Goal: Ask a question

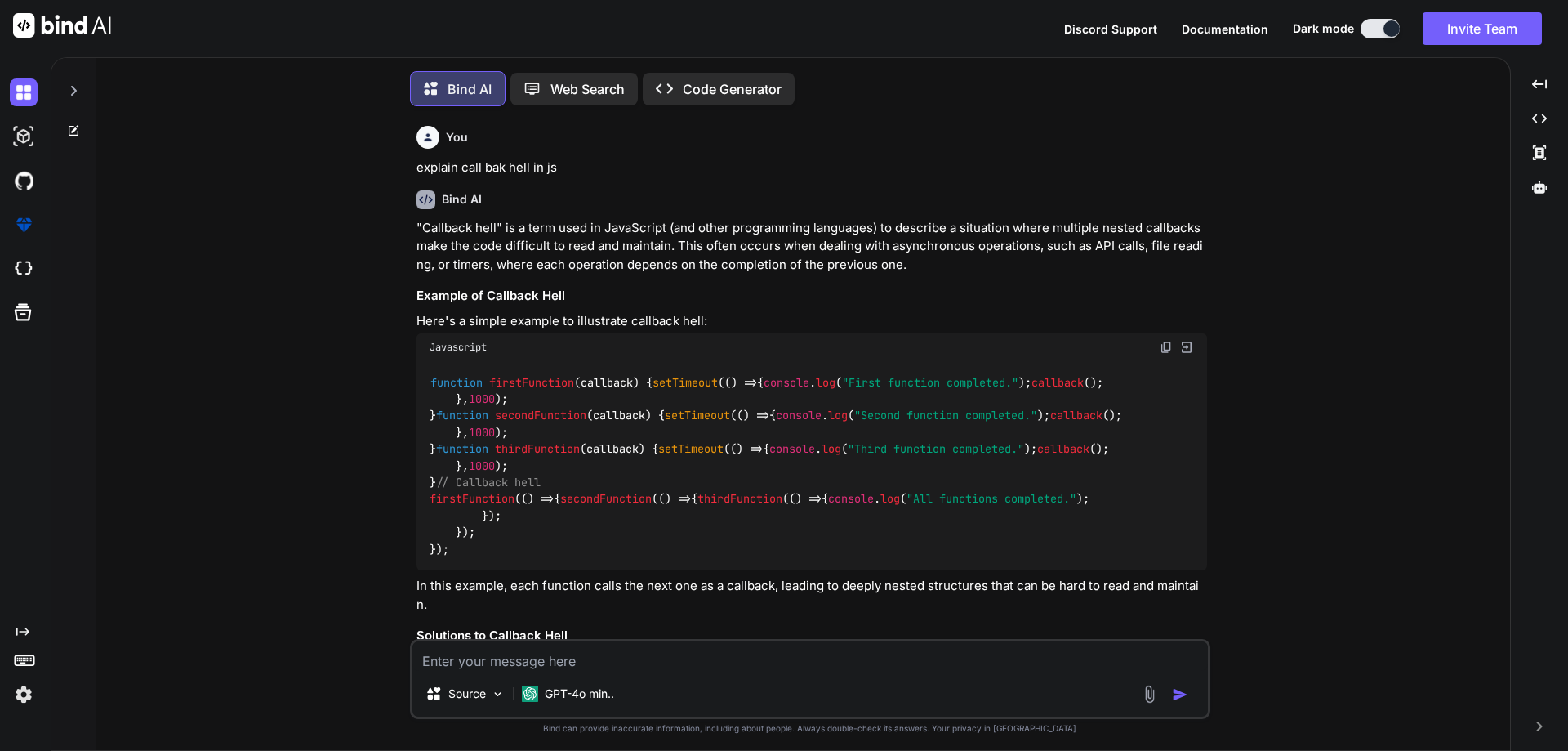
scroll to position [2500, 0]
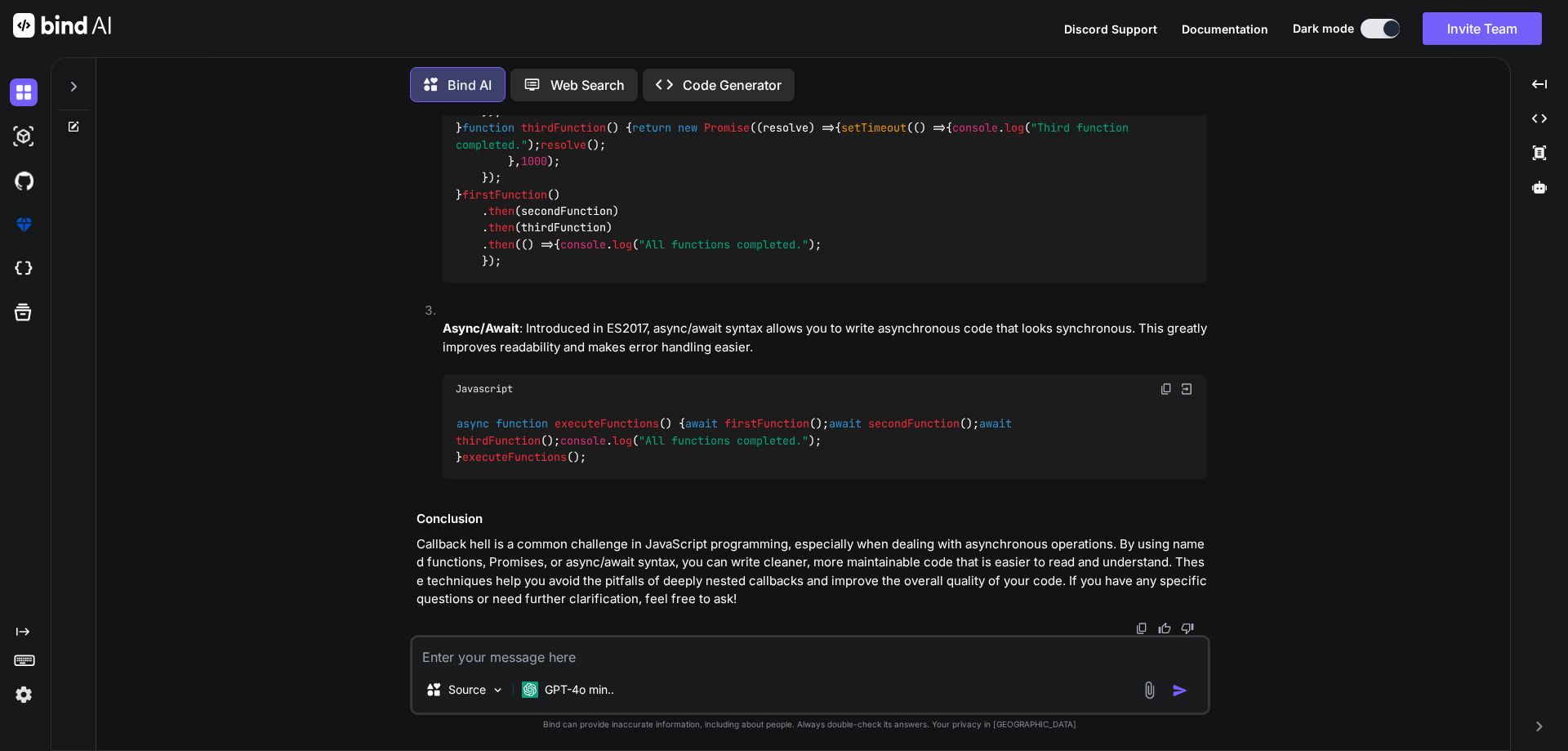
click at [511, 657] on textarea at bounding box center [810, 652] width 796 height 29
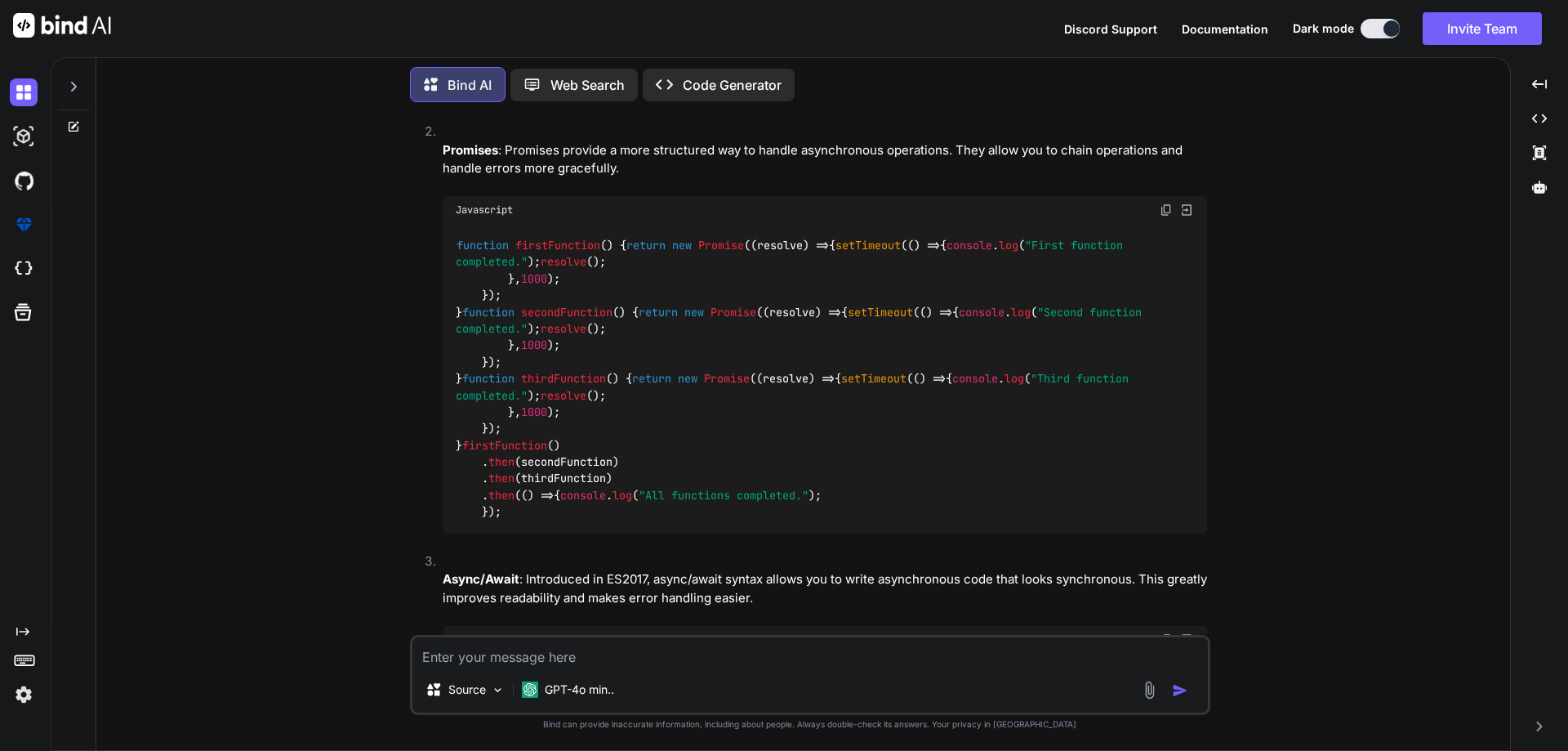
scroll to position [1438, 0]
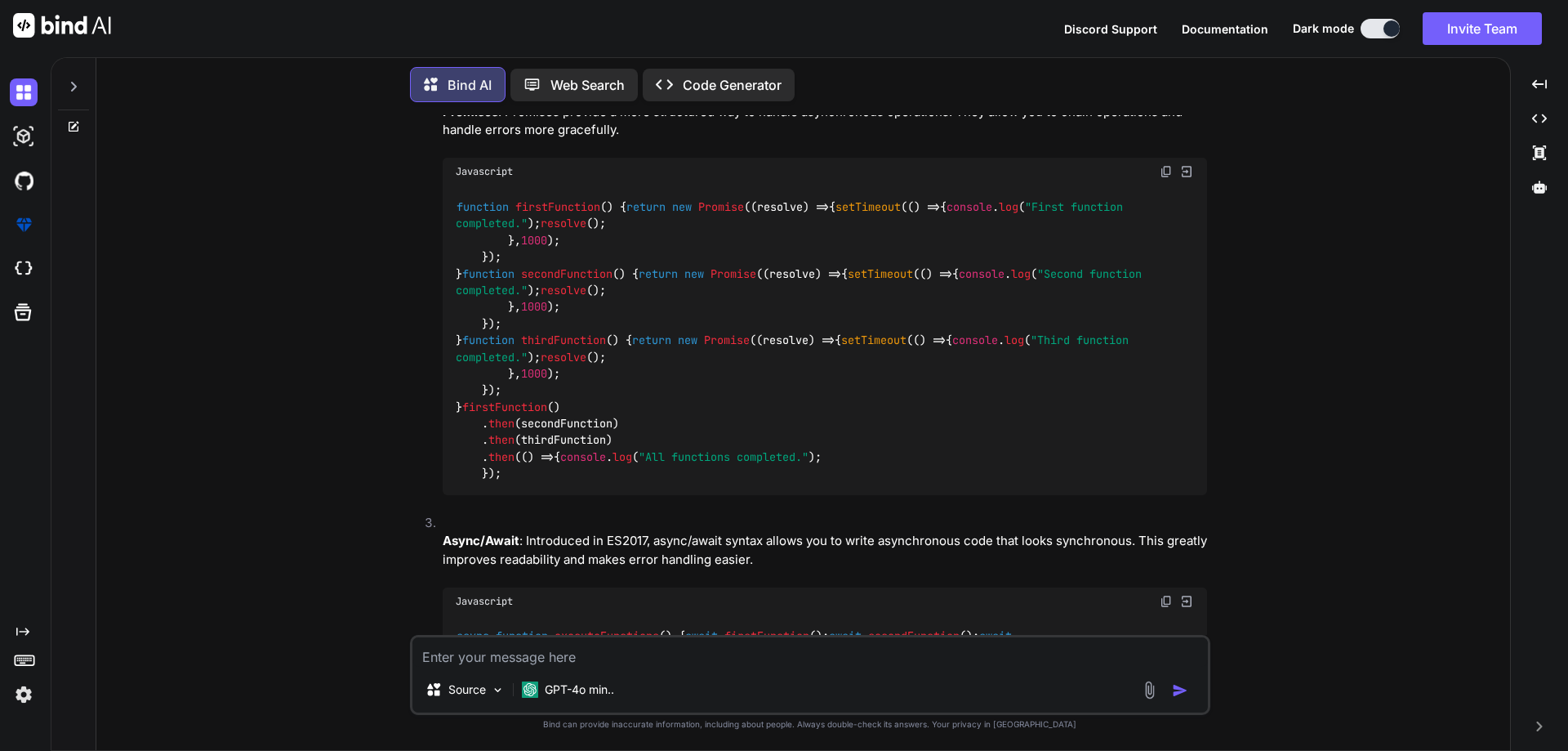
drag, startPoint x: 458, startPoint y: 293, endPoint x: 515, endPoint y: 345, distance: 77.2
click at [515, 66] on div "function handleFirst ( ) { console . log ( "First function completed." ); secon…" at bounding box center [825, 20] width 764 height 93
click at [488, 66] on div "function handleFirst ( ) { console . log ( "First function completed." ); secon…" at bounding box center [825, 20] width 764 height 93
drag, startPoint x: 474, startPoint y: 340, endPoint x: 450, endPoint y: 302, distance: 44.9
click at [450, 66] on div "function handleFirst ( ) { console . log ( "First function completed." ); secon…" at bounding box center [825, 20] width 764 height 93
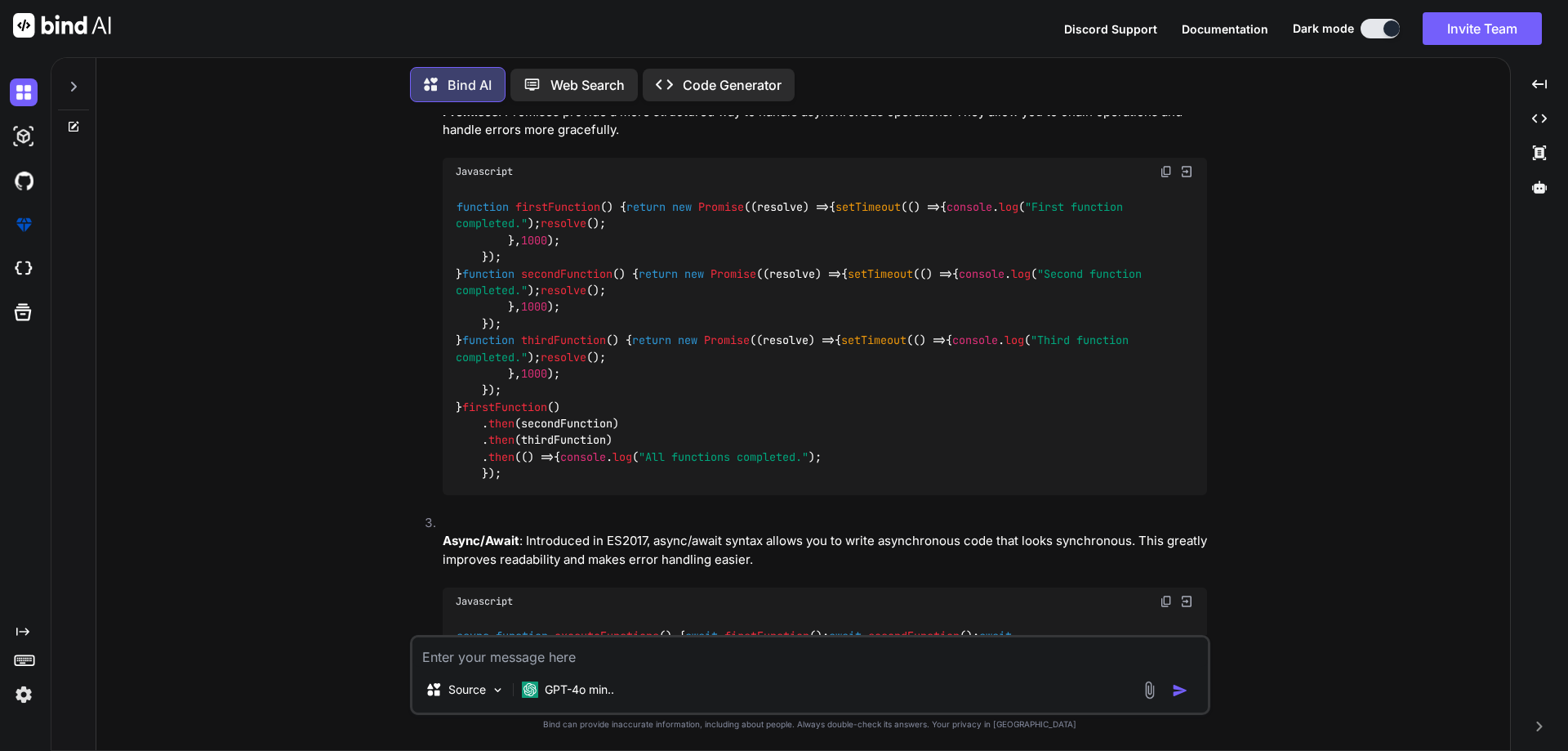
click at [491, 66] on div "function handleFirst ( ) { console . log ( "First function completed." ); secon…" at bounding box center [825, 20] width 764 height 93
drag, startPoint x: 483, startPoint y: 346, endPoint x: 454, endPoint y: 300, distance: 54.4
click at [454, 66] on div "function handleFirst ( ) { console . log ( "First function completed." ); secon…" at bounding box center [825, 20] width 764 height 93
click at [484, 66] on div "function handleFirst ( ) { console . log ( "First function completed." ); secon…" at bounding box center [825, 20] width 764 height 93
drag, startPoint x: 485, startPoint y: 343, endPoint x: 450, endPoint y: 294, distance: 60.2
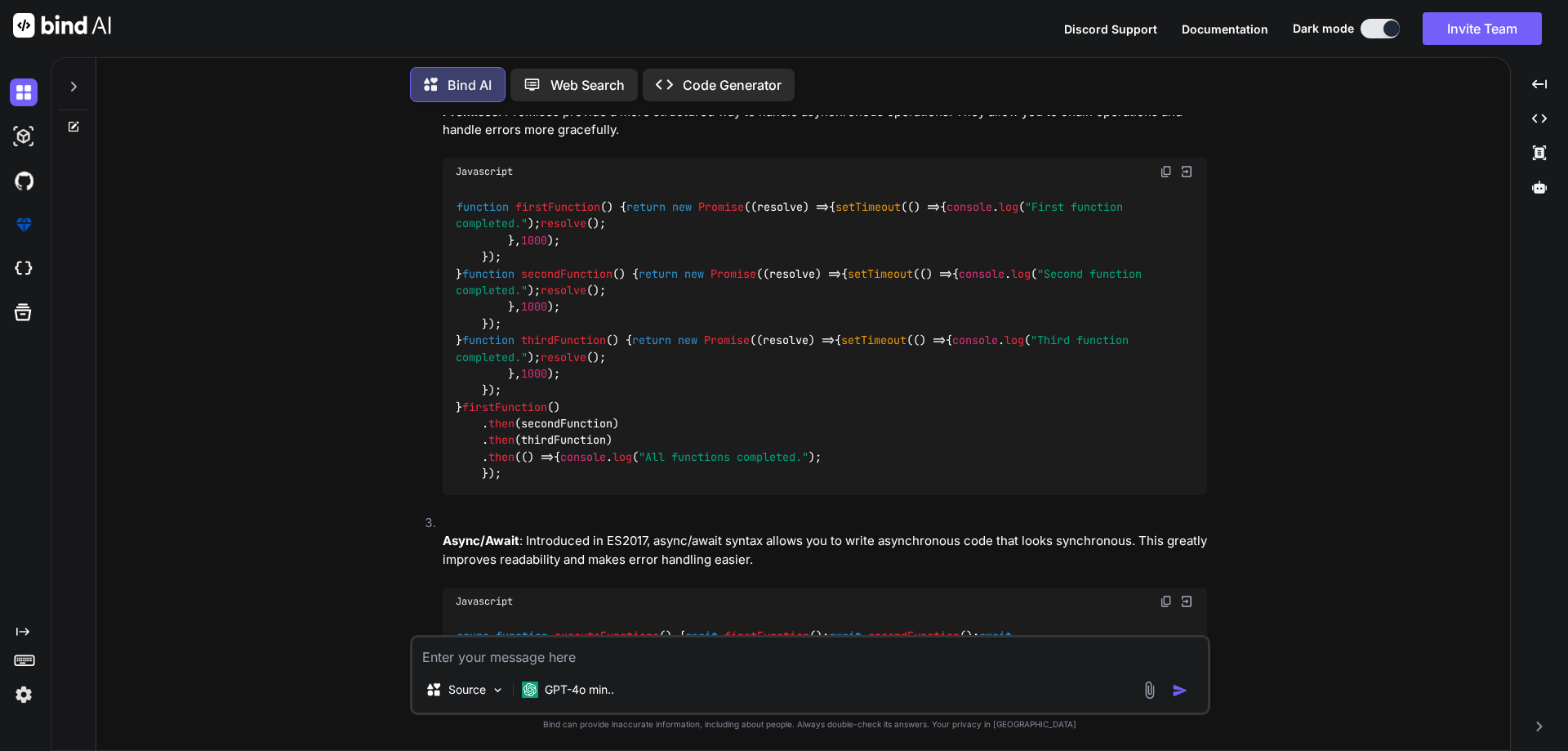
click at [450, 66] on div "function handleFirst ( ) { console . log ( "First function completed." ); secon…" at bounding box center [825, 20] width 764 height 93
click at [475, 66] on div "function handleFirst ( ) { console . log ( "First function completed." ); secon…" at bounding box center [825, 20] width 764 height 93
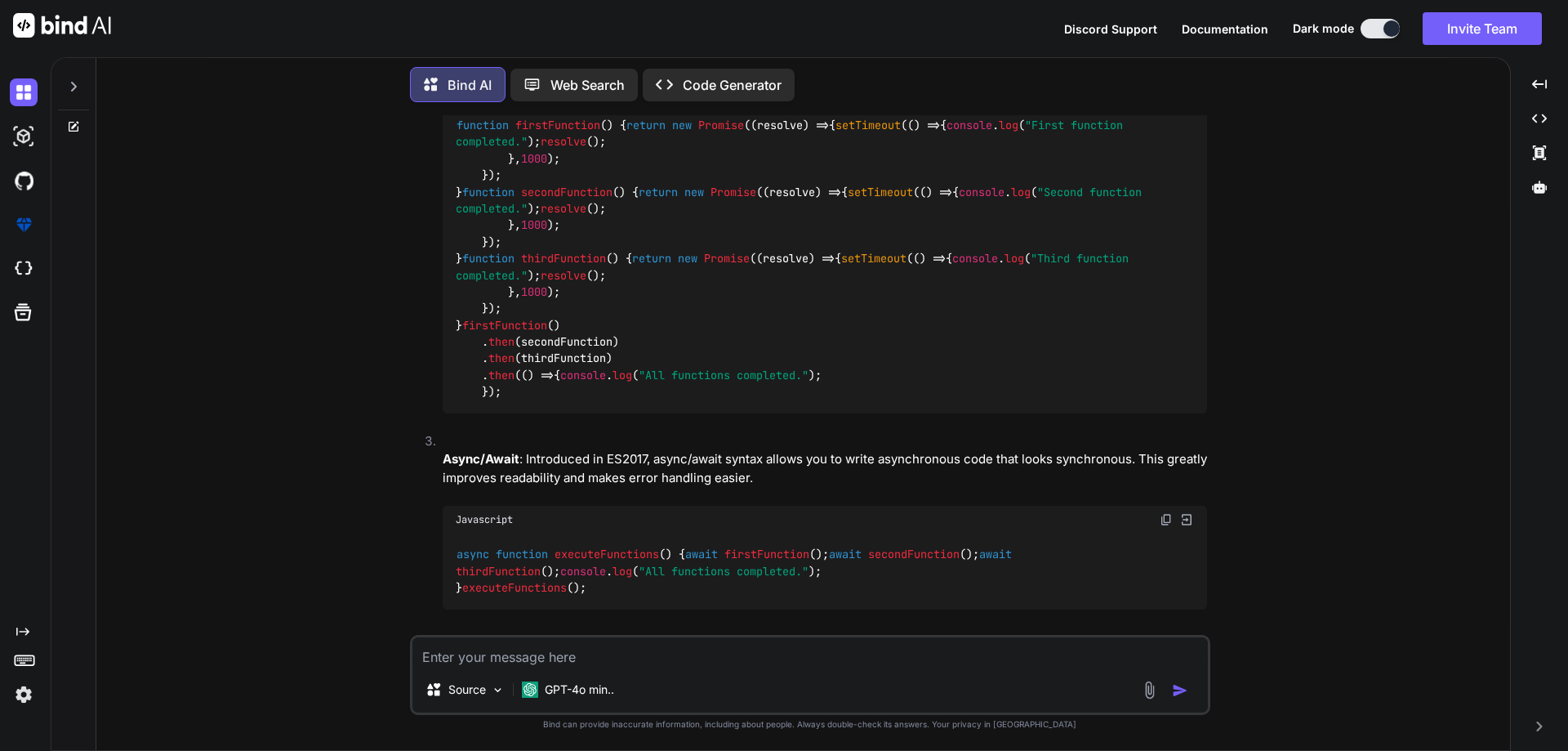
drag, startPoint x: 456, startPoint y: 300, endPoint x: 474, endPoint y: 345, distance: 48.5
drag, startPoint x: 474, startPoint y: 345, endPoint x: 444, endPoint y: 300, distance: 54.1
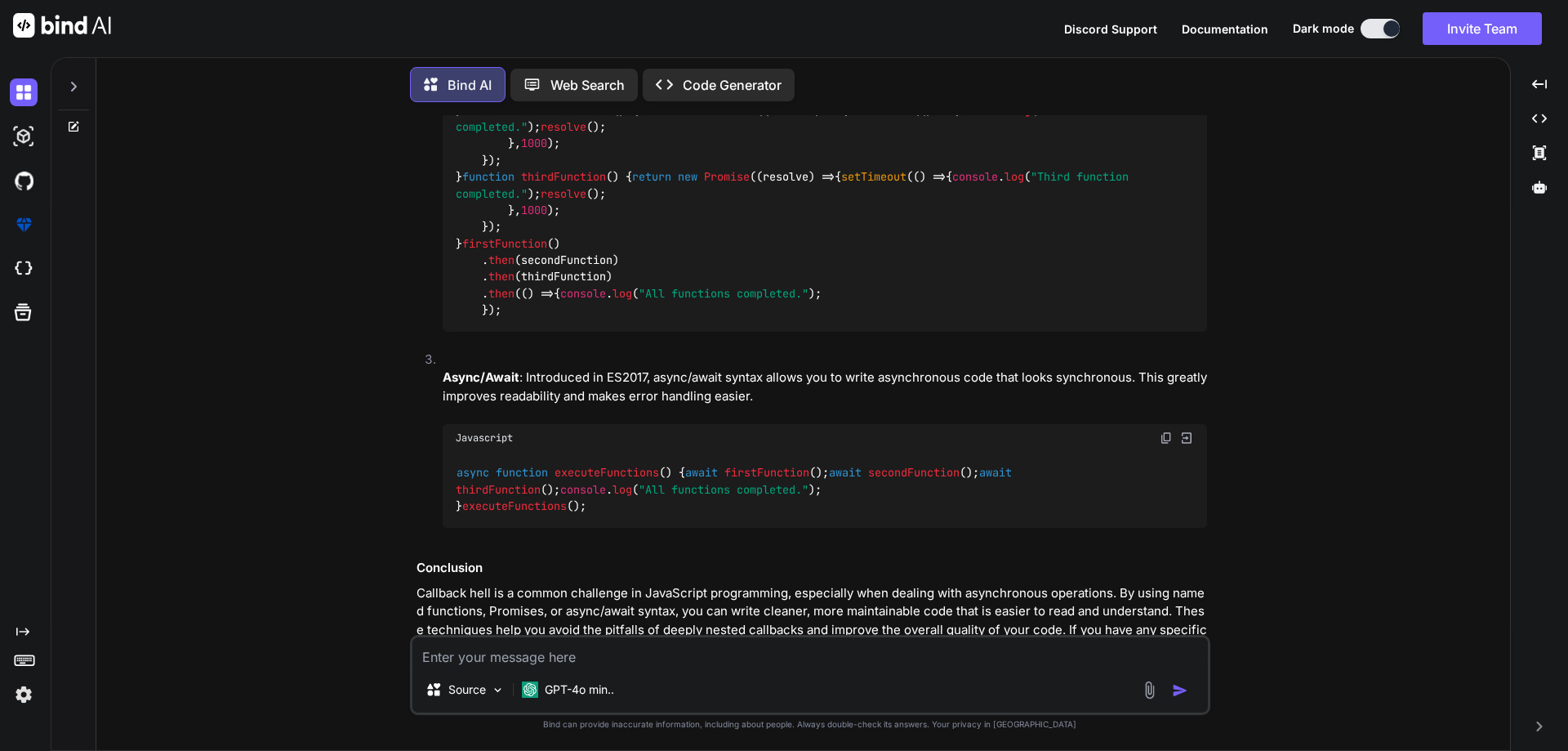
drag, startPoint x: 469, startPoint y: 352, endPoint x: 454, endPoint y: 304, distance: 50.3
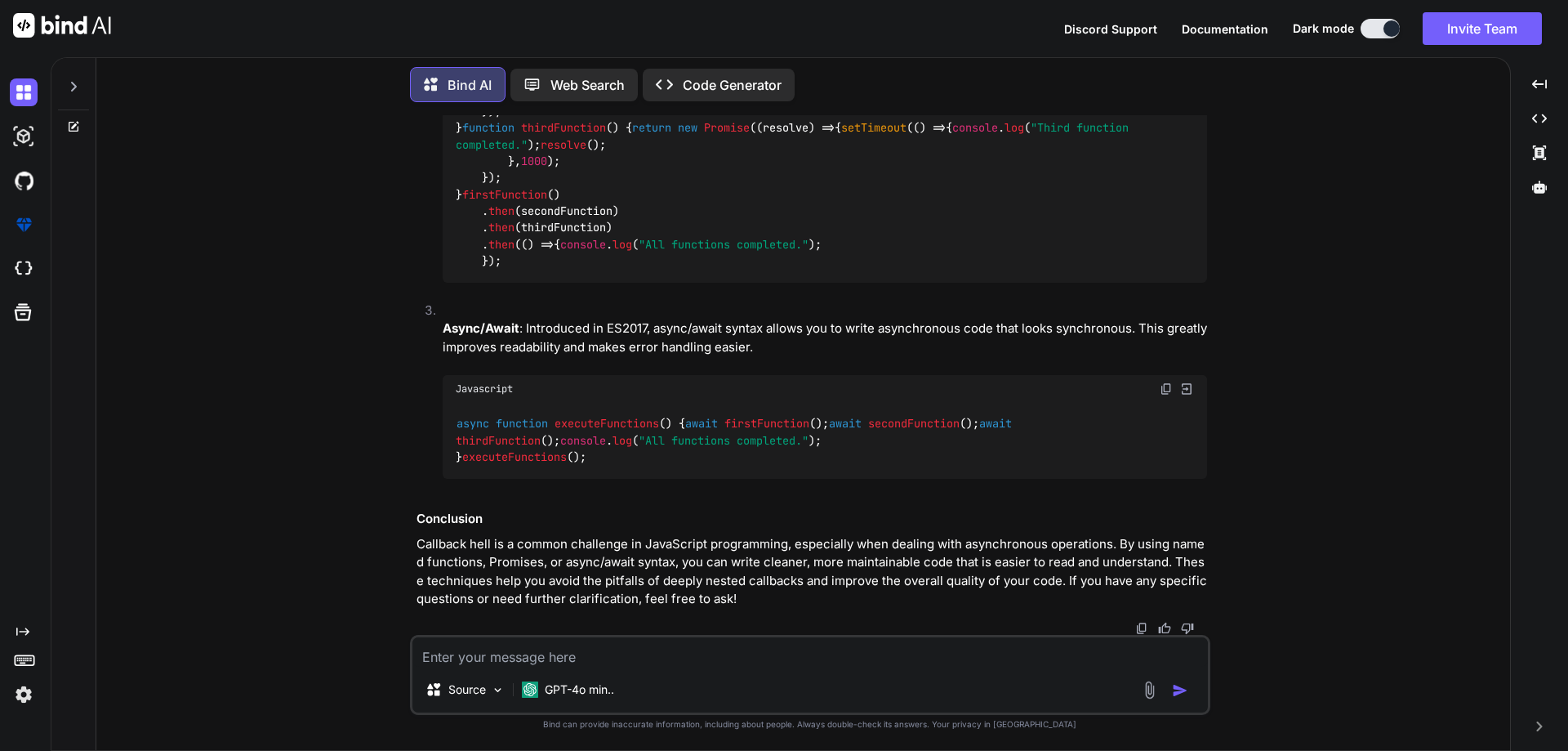
scroll to position [2091, 0]
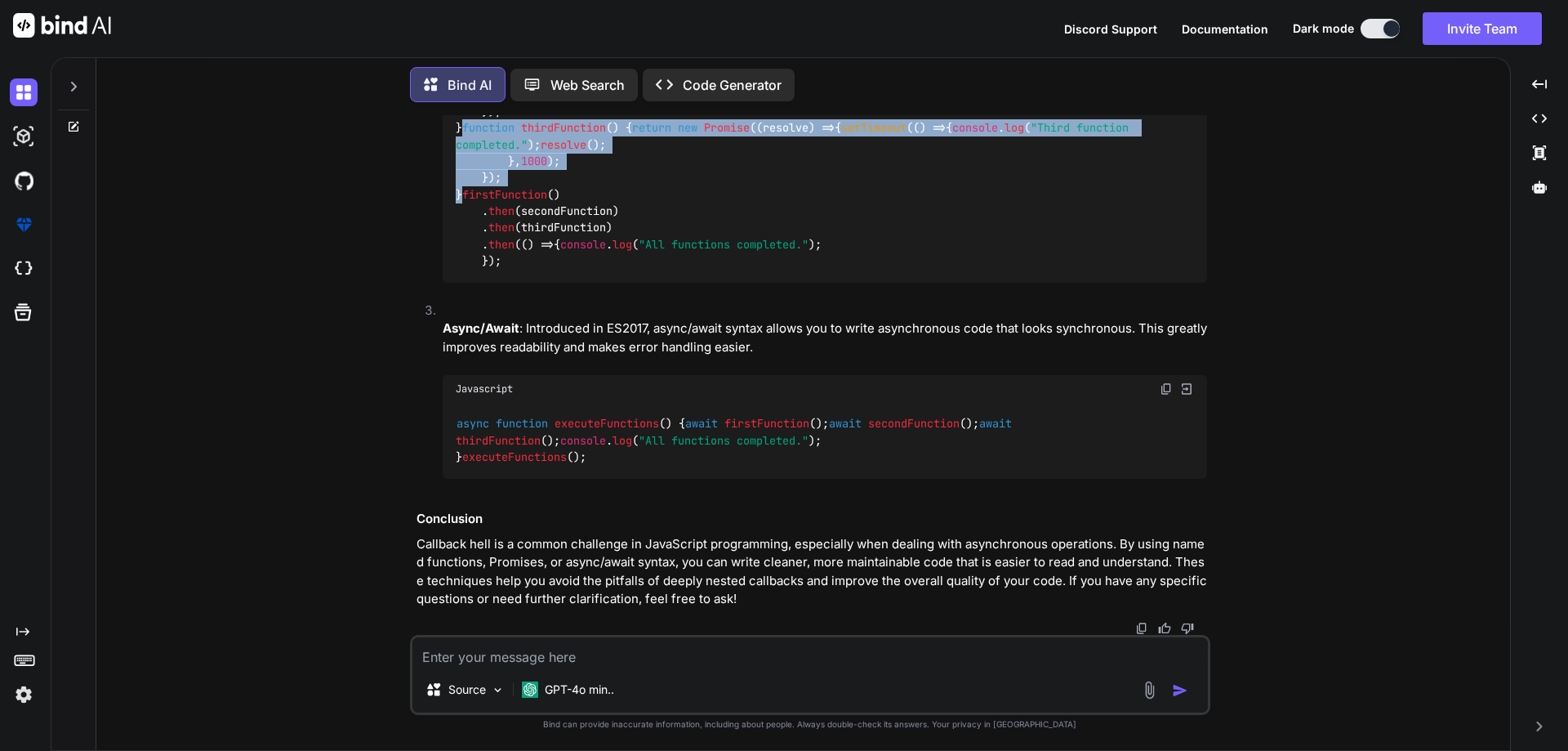
drag, startPoint x: 466, startPoint y: 471, endPoint x: 445, endPoint y: 355, distance: 117.9
click at [445, 283] on div "function firstFunction ( ) { return new Promise ( ( resolve ) => { setTimeout (…" at bounding box center [825, 128] width 764 height 310
click at [468, 283] on div "function firstFunction ( ) { return new Promise ( ( resolve ) => { setTimeout (…" at bounding box center [825, 128] width 764 height 310
drag, startPoint x: 468, startPoint y: 478, endPoint x: 448, endPoint y: 356, distance: 123.6
click at [448, 283] on div "function firstFunction ( ) { return new Promise ( ( resolve ) => { setTimeout (…" at bounding box center [825, 128] width 764 height 310
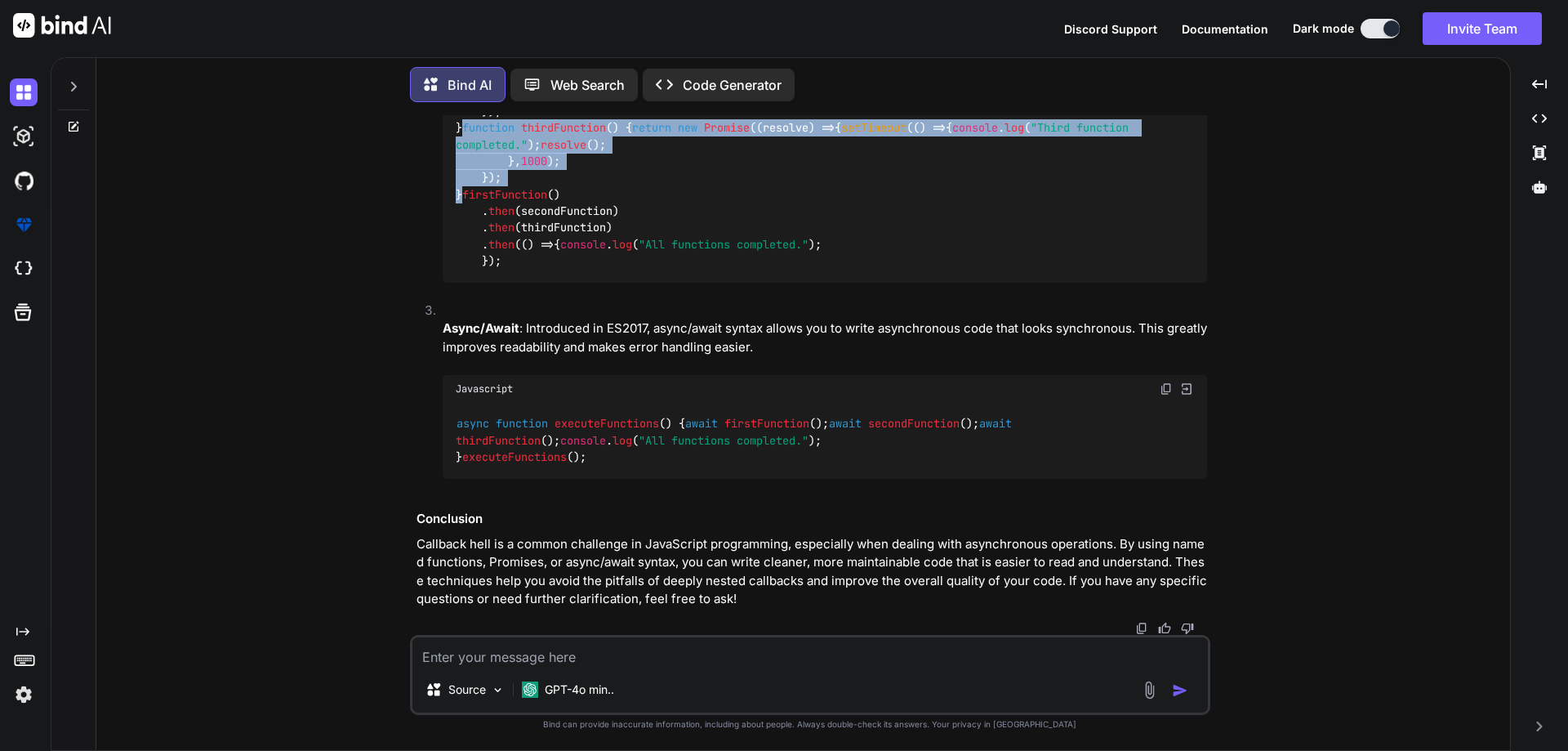
scroll to position [1928, 0]
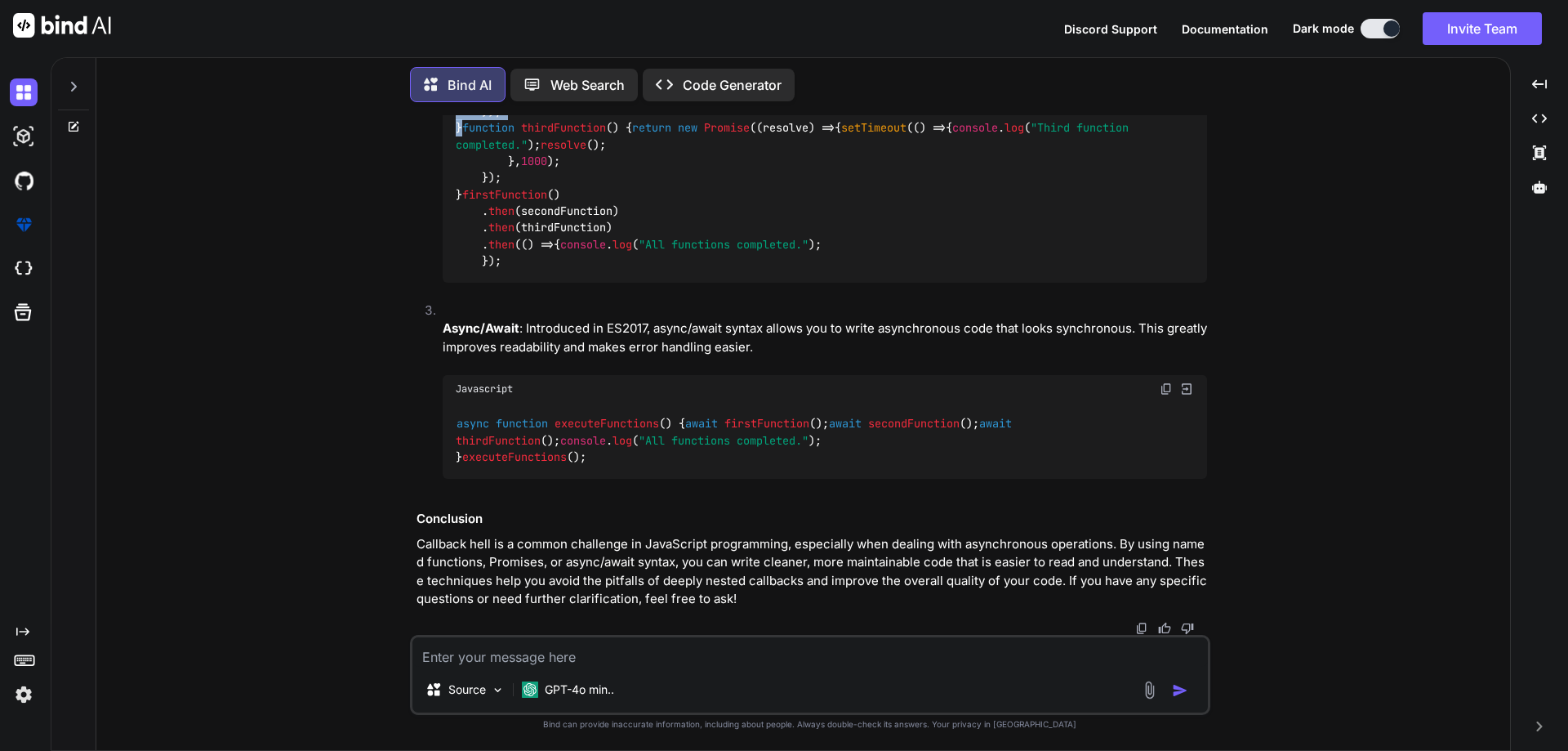
drag, startPoint x: 472, startPoint y: 491, endPoint x: 443, endPoint y: 367, distance: 127.3
click at [443, 283] on div "function firstFunction ( ) { return new Promise ( ( resolve ) => { setTimeout (…" at bounding box center [825, 128] width 764 height 310
drag, startPoint x: 465, startPoint y: 496, endPoint x: 441, endPoint y: 379, distance: 119.4
click at [441, 300] on li "Promises : Promises provide a more structured way to handle asynchronous operat…" at bounding box center [818, 86] width 777 height 429
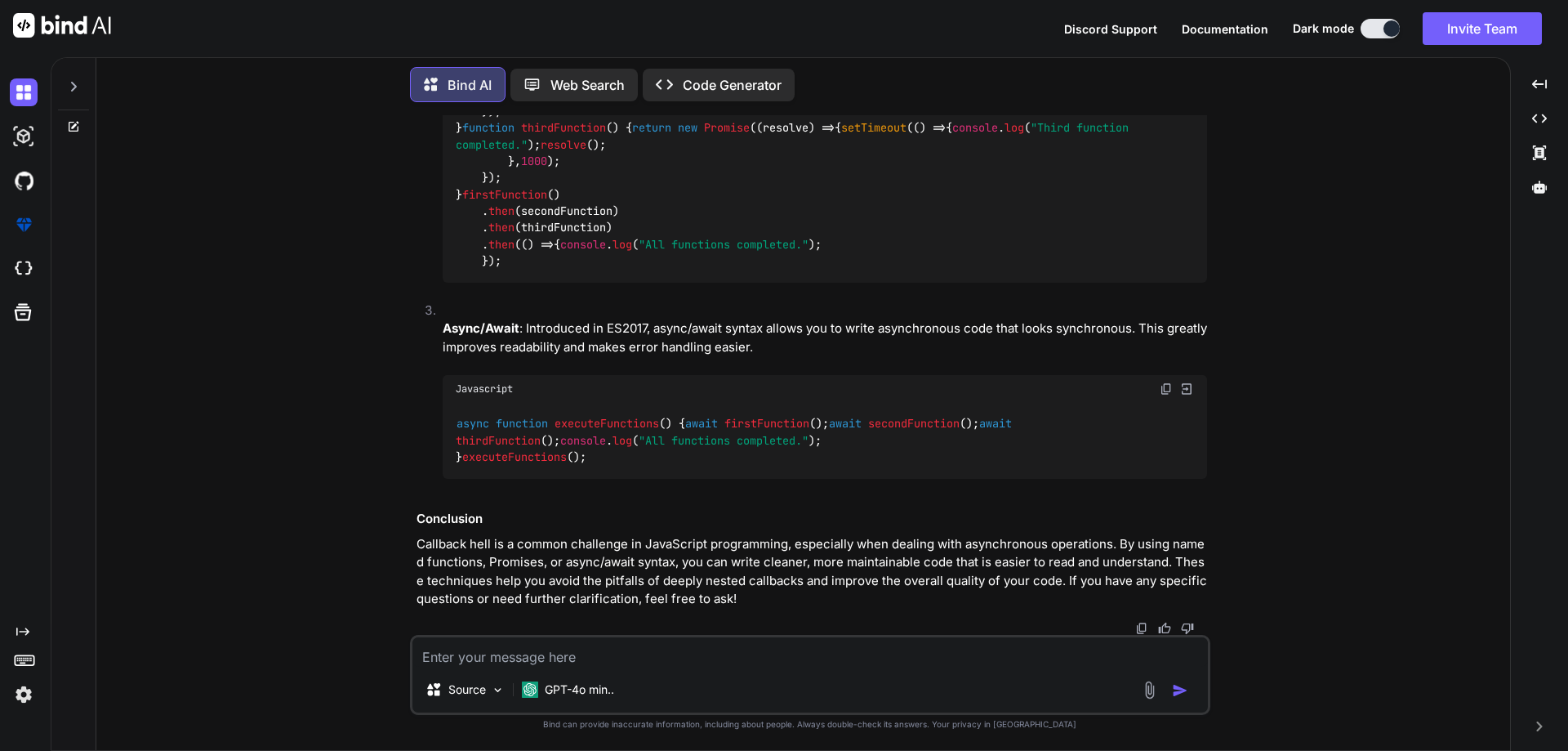
click at [560, 19] on span "resolve" at bounding box center [563, 12] width 46 height 15
drag, startPoint x: 508, startPoint y: 502, endPoint x: 450, endPoint y: 411, distance: 107.9
click at [450, 283] on div "function firstFunction ( ) { return new Promise ( ( resolve ) => { setTimeout (…" at bounding box center [825, 128] width 764 height 310
click at [616, 270] on code "function firstFunction ( ) { return new Promise ( ( resolve ) => { setTimeout (…" at bounding box center [802, 128] width 692 height 284
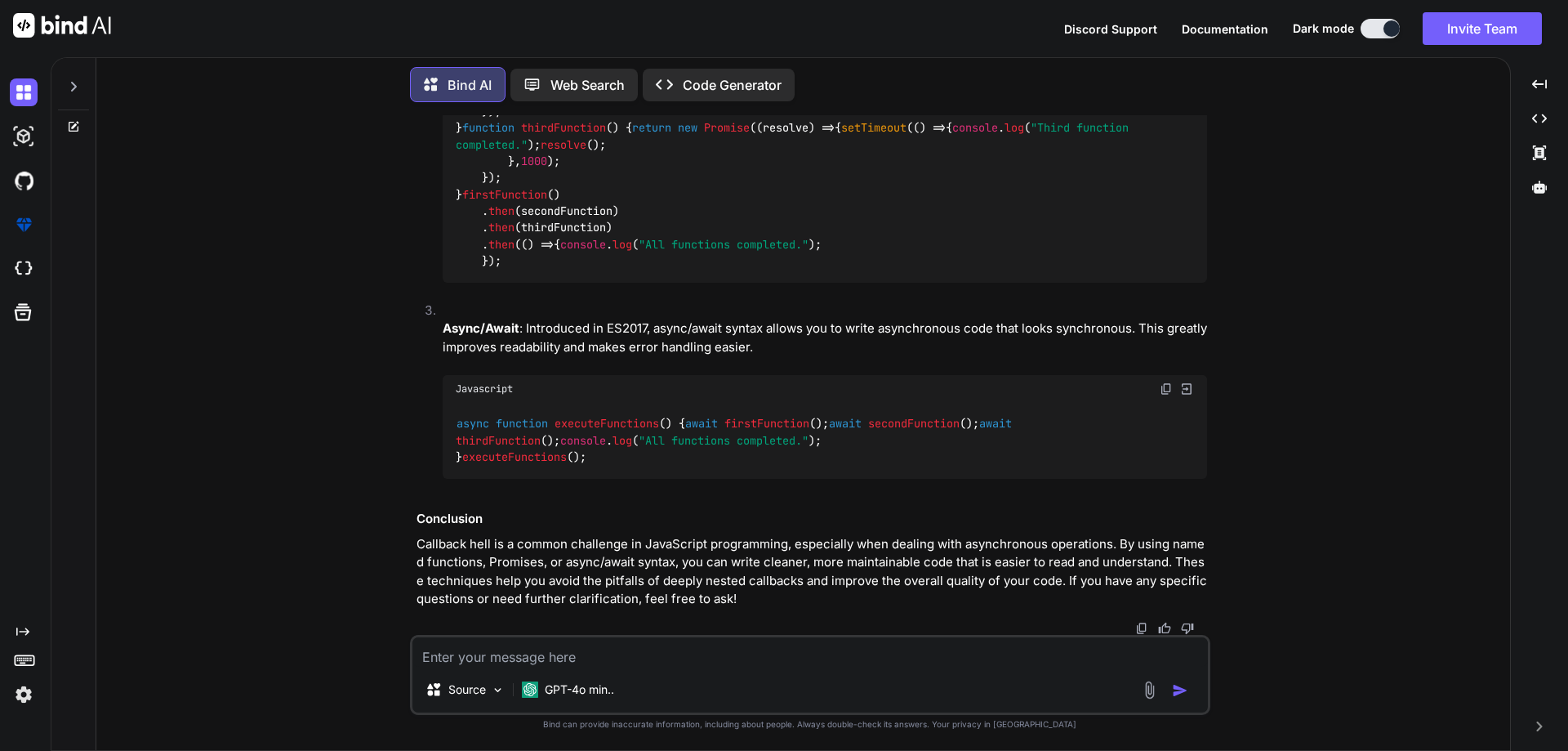
scroll to position [2009, 0]
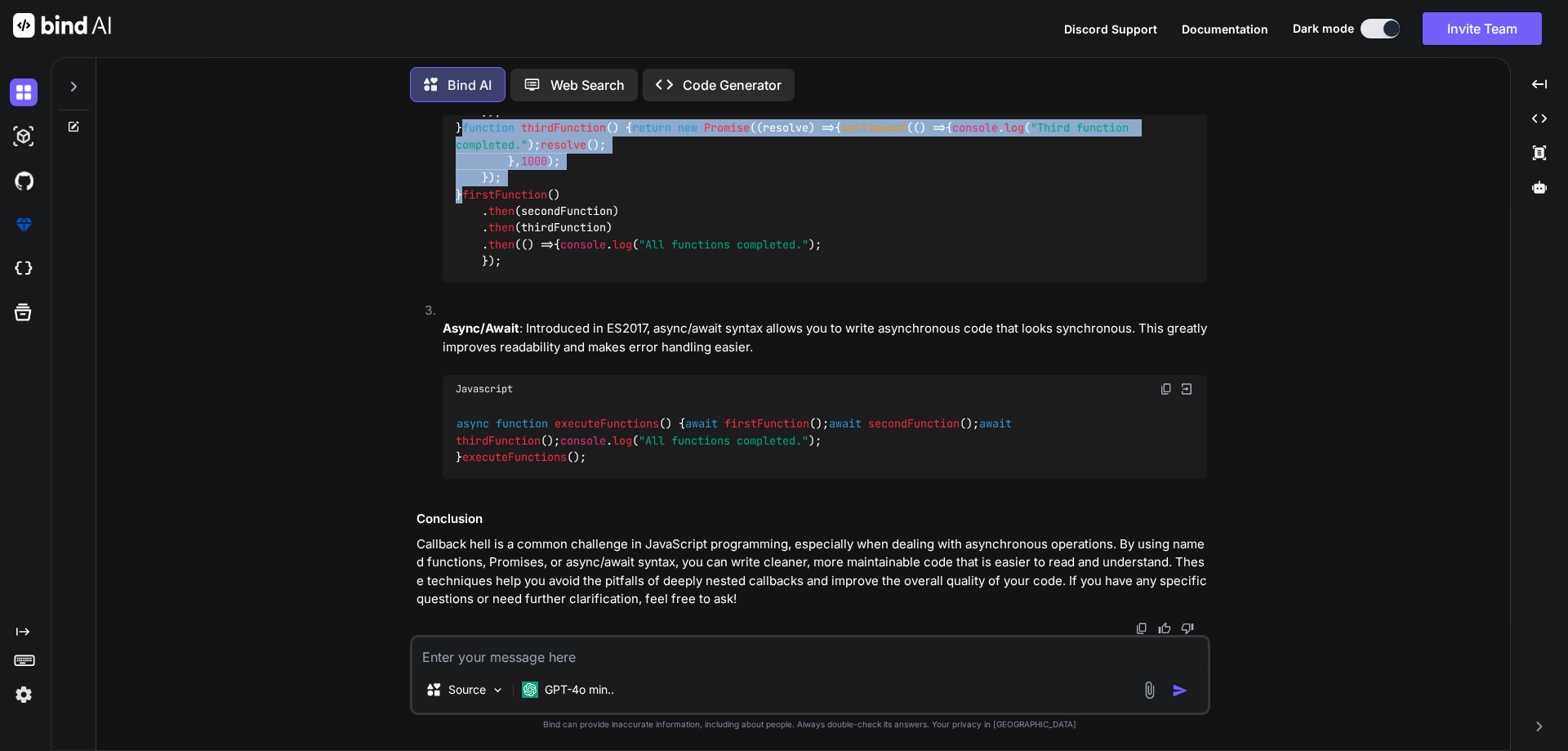
drag, startPoint x: 469, startPoint y: 552, endPoint x: 443, endPoint y: 440, distance: 115.0
click at [443, 283] on div "function firstFunction ( ) { return new Promise ( ( resolve ) => { setTimeout (…" at bounding box center [825, 128] width 764 height 310
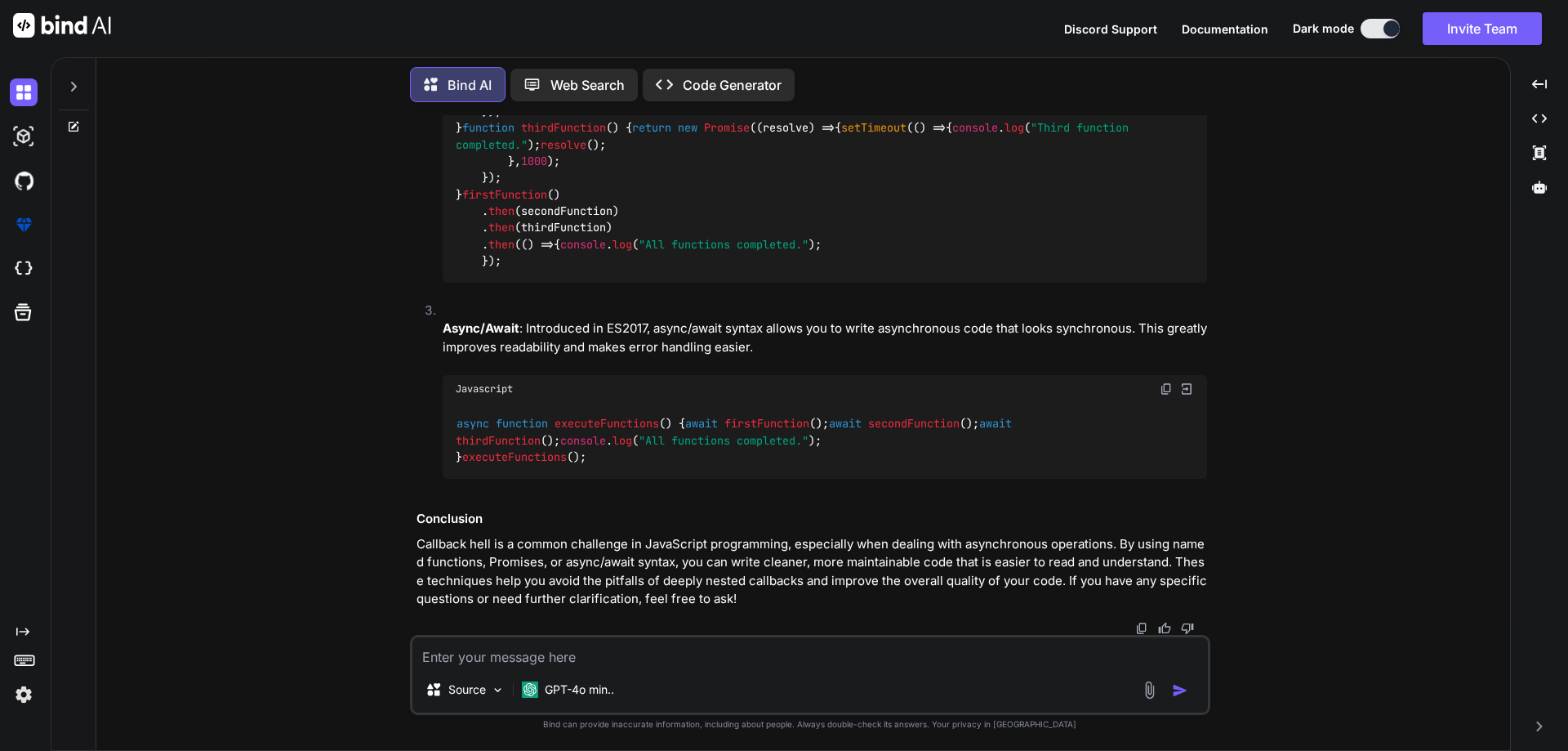
click at [529, 283] on div "function firstFunction ( ) { return new Promise ( ( resolve ) => { setTimeout (…" at bounding box center [825, 128] width 764 height 310
drag, startPoint x: 465, startPoint y: 569, endPoint x: 444, endPoint y: 449, distance: 121.8
click at [444, 283] on div "function firstFunction ( ) { return new Promise ( ( resolve ) => { setTimeout (…" at bounding box center [825, 128] width 764 height 310
click at [485, 283] on div "function firstFunction ( ) { return new Promise ( ( resolve ) => { setTimeout (…" at bounding box center [825, 128] width 764 height 310
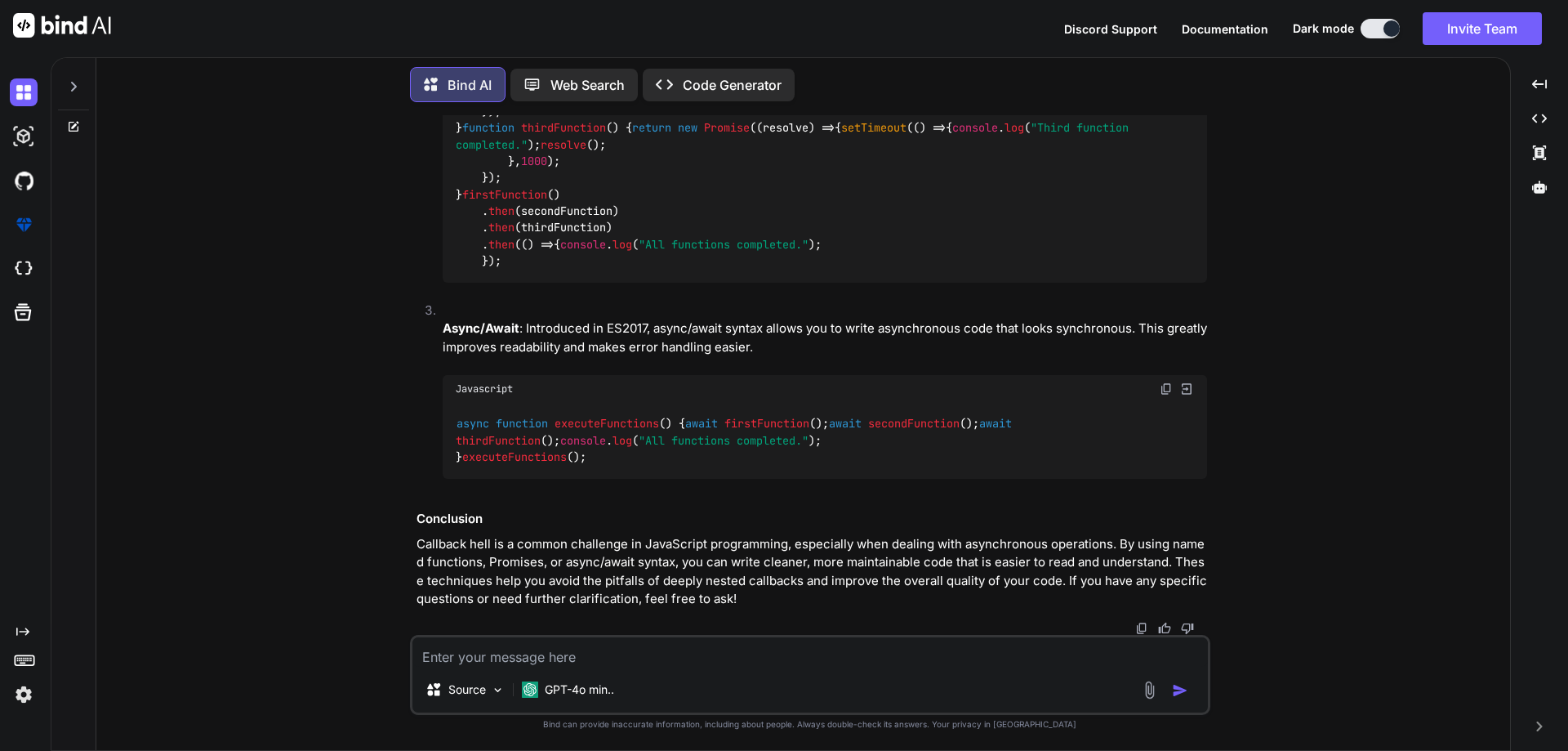
drag, startPoint x: 485, startPoint y: 418, endPoint x: 451, endPoint y: 300, distance: 122.8
click at [451, 283] on div "function firstFunction ( ) { return new Promise ( ( resolve ) => { setTimeout (…" at bounding box center [825, 128] width 764 height 310
click at [511, 283] on div "function firstFunction ( ) { return new Promise ( ( resolve ) => { setTimeout (…" at bounding box center [825, 128] width 764 height 310
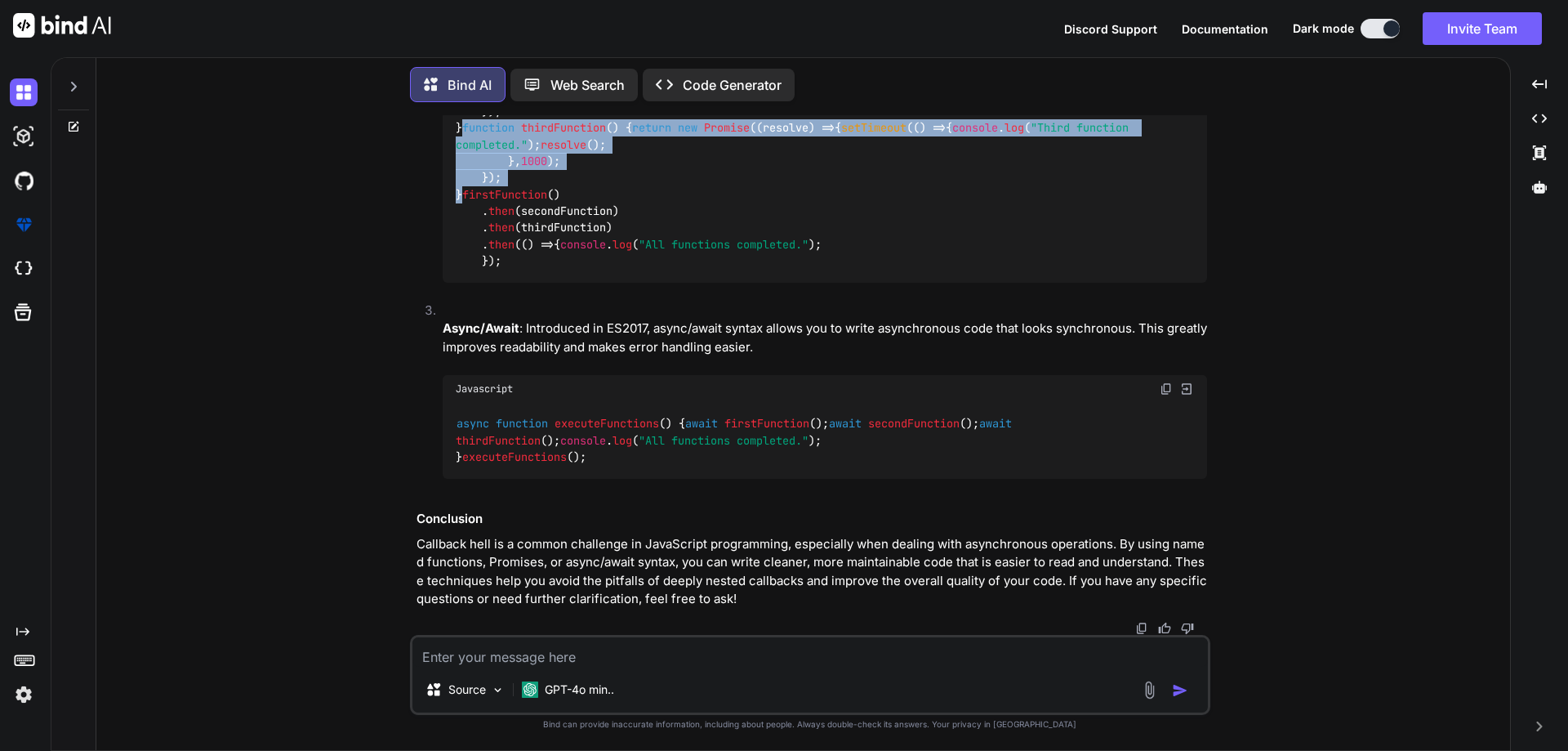
drag, startPoint x: 465, startPoint y: 473, endPoint x: 447, endPoint y: 350, distance: 124.3
click at [447, 283] on div "function firstFunction ( ) { return new Promise ( ( resolve ) => { setTimeout (…" at bounding box center [825, 128] width 764 height 310
click at [466, 283] on div "function firstFunction ( ) { return new Promise ( ( resolve ) => { setTimeout (…" at bounding box center [825, 128] width 764 height 310
drag, startPoint x: 466, startPoint y: 474, endPoint x: 450, endPoint y: 355, distance: 120.1
click at [450, 283] on div "function firstFunction ( ) { return new Promise ( ( resolve ) => { setTimeout (…" at bounding box center [825, 128] width 764 height 310
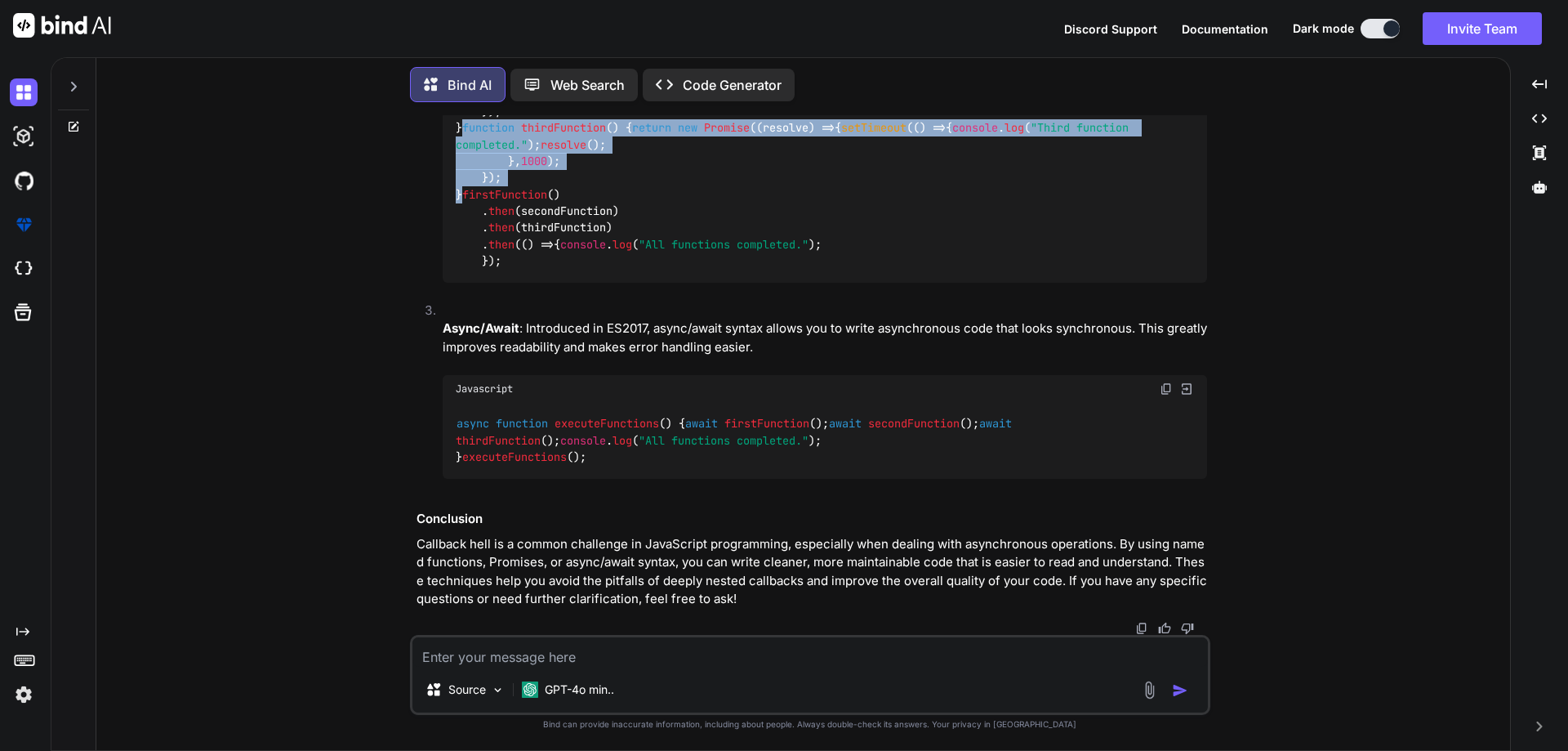
click at [461, 270] on code "function firstFunction ( ) { return new Promise ( ( resolve ) => { setTimeout (…" at bounding box center [802, 128] width 692 height 284
drag, startPoint x: 461, startPoint y: 467, endPoint x: 440, endPoint y: 354, distance: 114.9
click at [440, 300] on li "Promises : Promises provide a more structured way to handle asynchronous operat…" at bounding box center [818, 86] width 777 height 429
click at [462, 283] on div "function firstFunction ( ) { return new Promise ( ( resolve ) => { setTimeout (…" at bounding box center [825, 128] width 764 height 310
drag, startPoint x: 462, startPoint y: 468, endPoint x: 445, endPoint y: 356, distance: 113.3
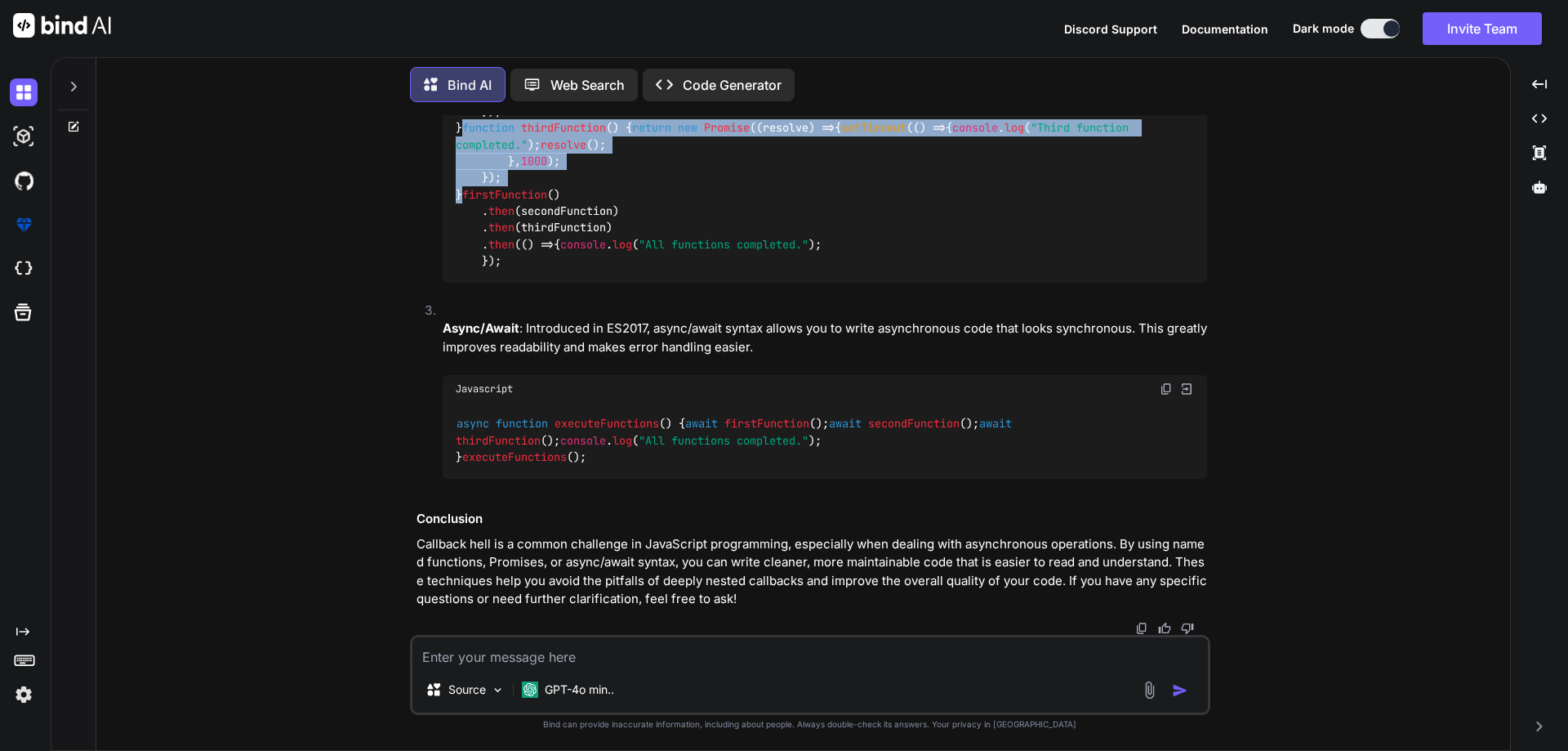
click at [445, 283] on div "function firstFunction ( ) { return new Promise ( ( resolve ) => { setTimeout (…" at bounding box center [825, 128] width 764 height 310
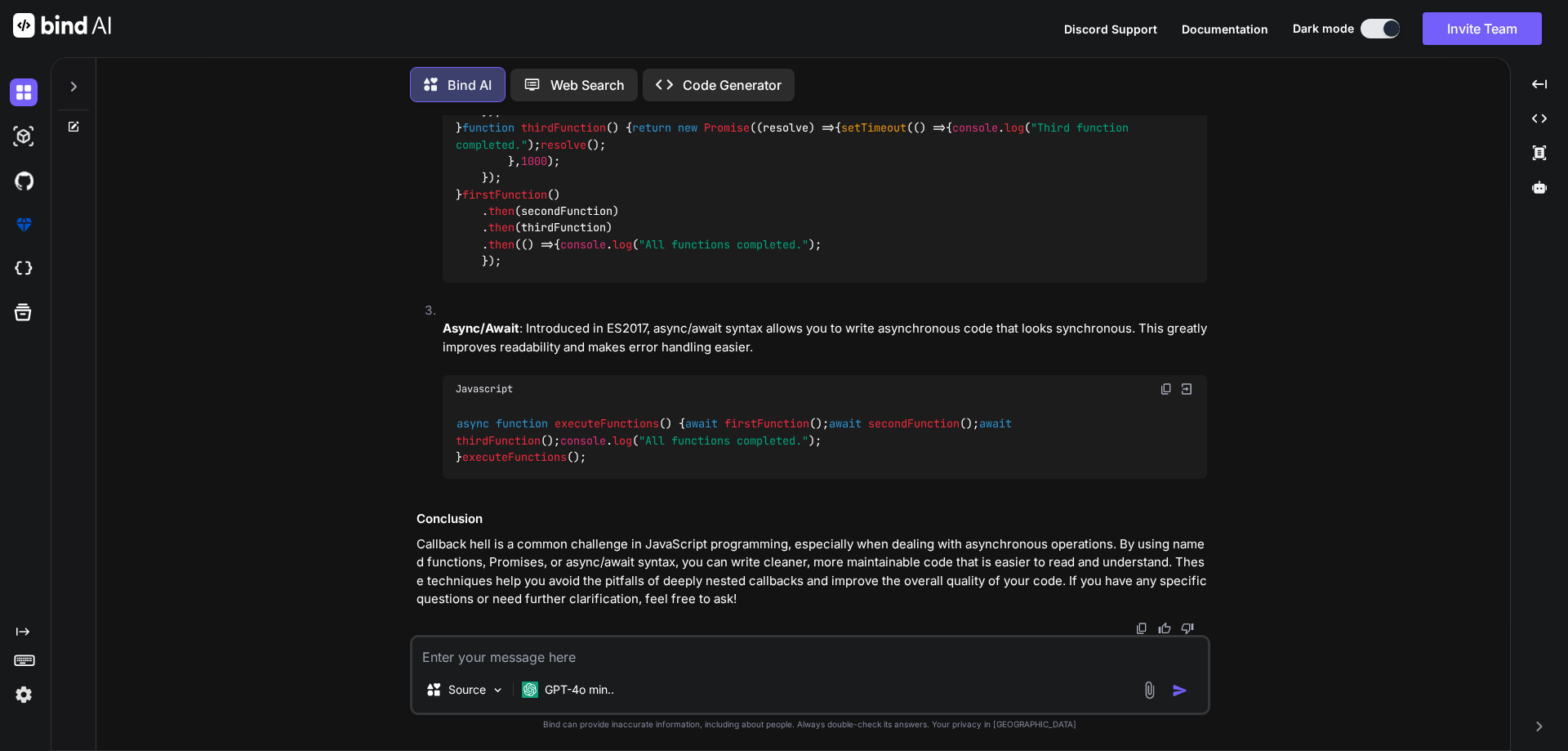
click at [631, 283] on div "function firstFunction ( ) { return new Promise ( ( resolve ) => { setTimeout (…" at bounding box center [825, 128] width 764 height 310
drag, startPoint x: 622, startPoint y: 603, endPoint x: 515, endPoint y: 601, distance: 107.0
click at [515, 283] on div "function firstFunction ( ) { return new Promise ( ( resolve ) => { setTimeout (…" at bounding box center [825, 128] width 764 height 310
click at [656, 283] on div "function firstFunction ( ) { return new Promise ( ( resolve ) => { setTimeout (…" at bounding box center [825, 128] width 764 height 310
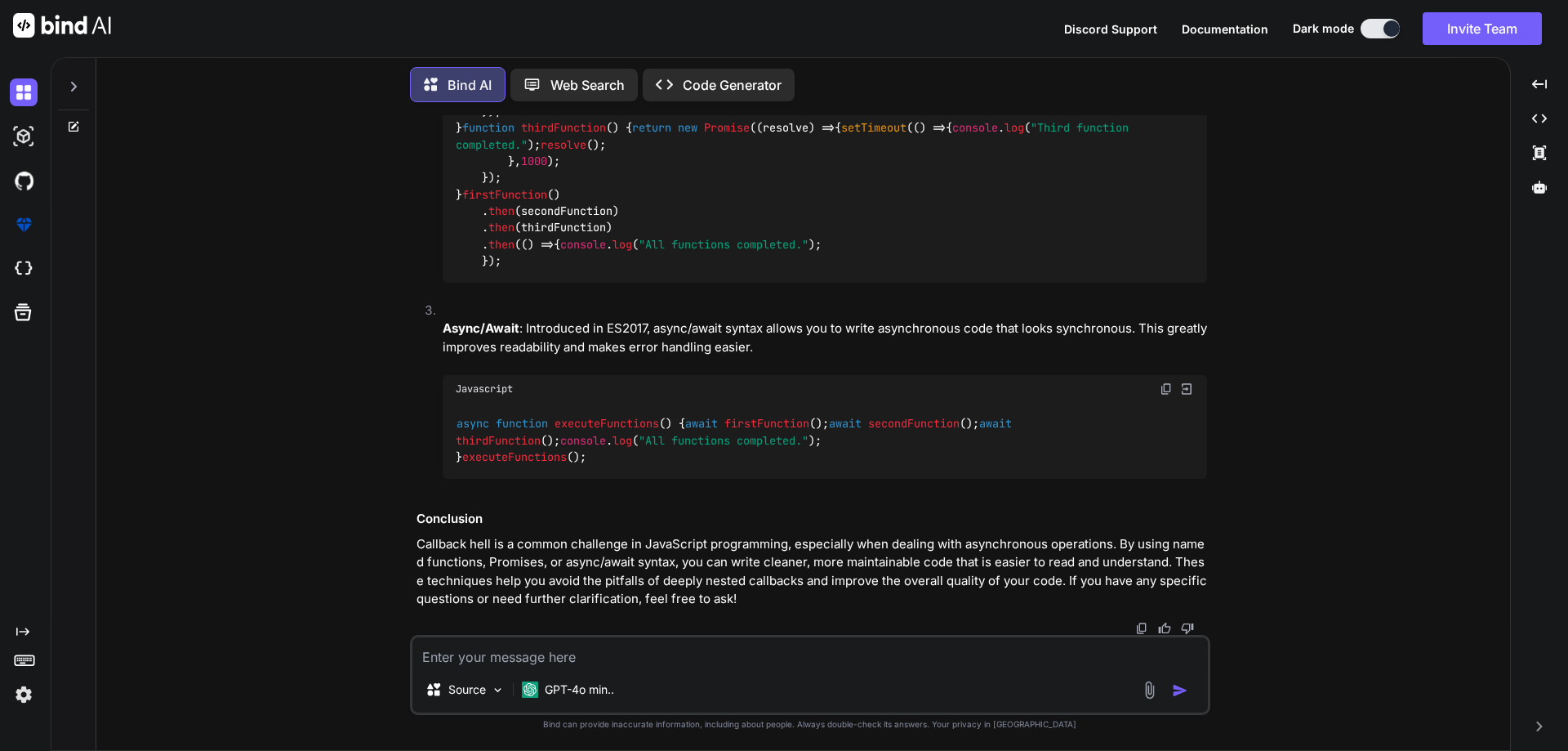
click at [605, 656] on textarea at bounding box center [810, 652] width 796 height 29
paste textarea "function outer(){ var b = 20; function inner(){ var c =10; var add = b+c; retur…"
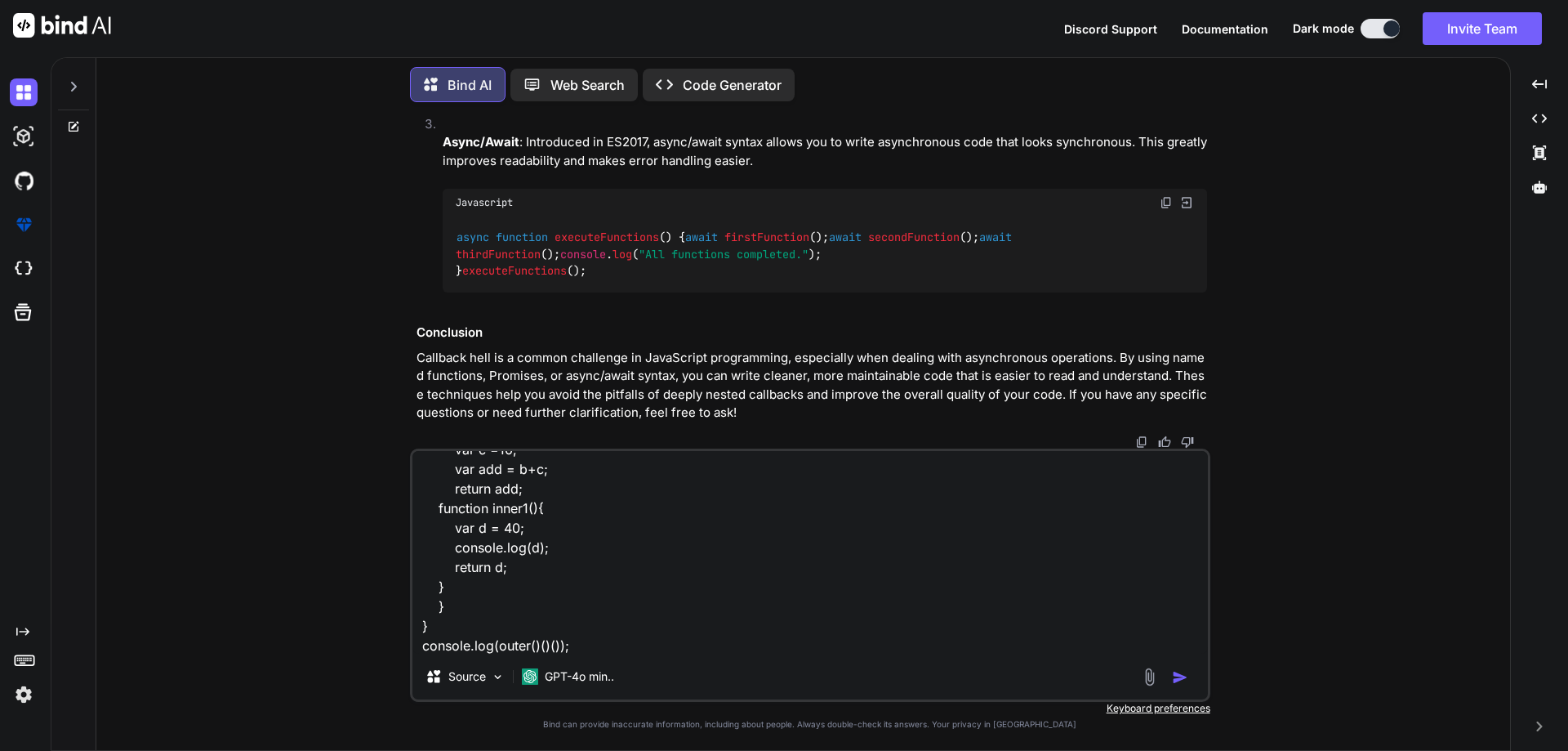
type textarea "function outer(){ var b = 20; function inner(){ var c =10; var add = b+c; retur…"
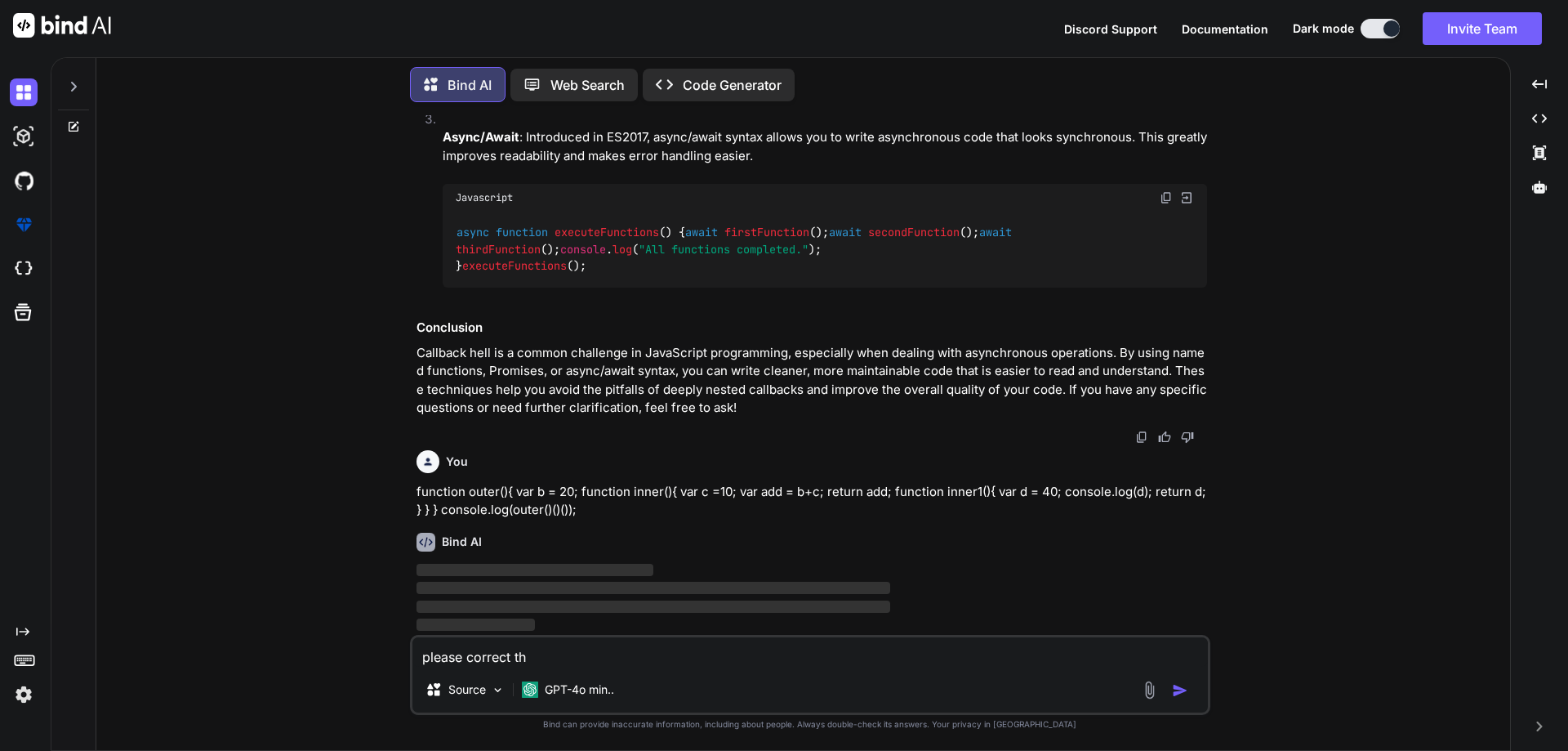
scroll to position [2691, 0]
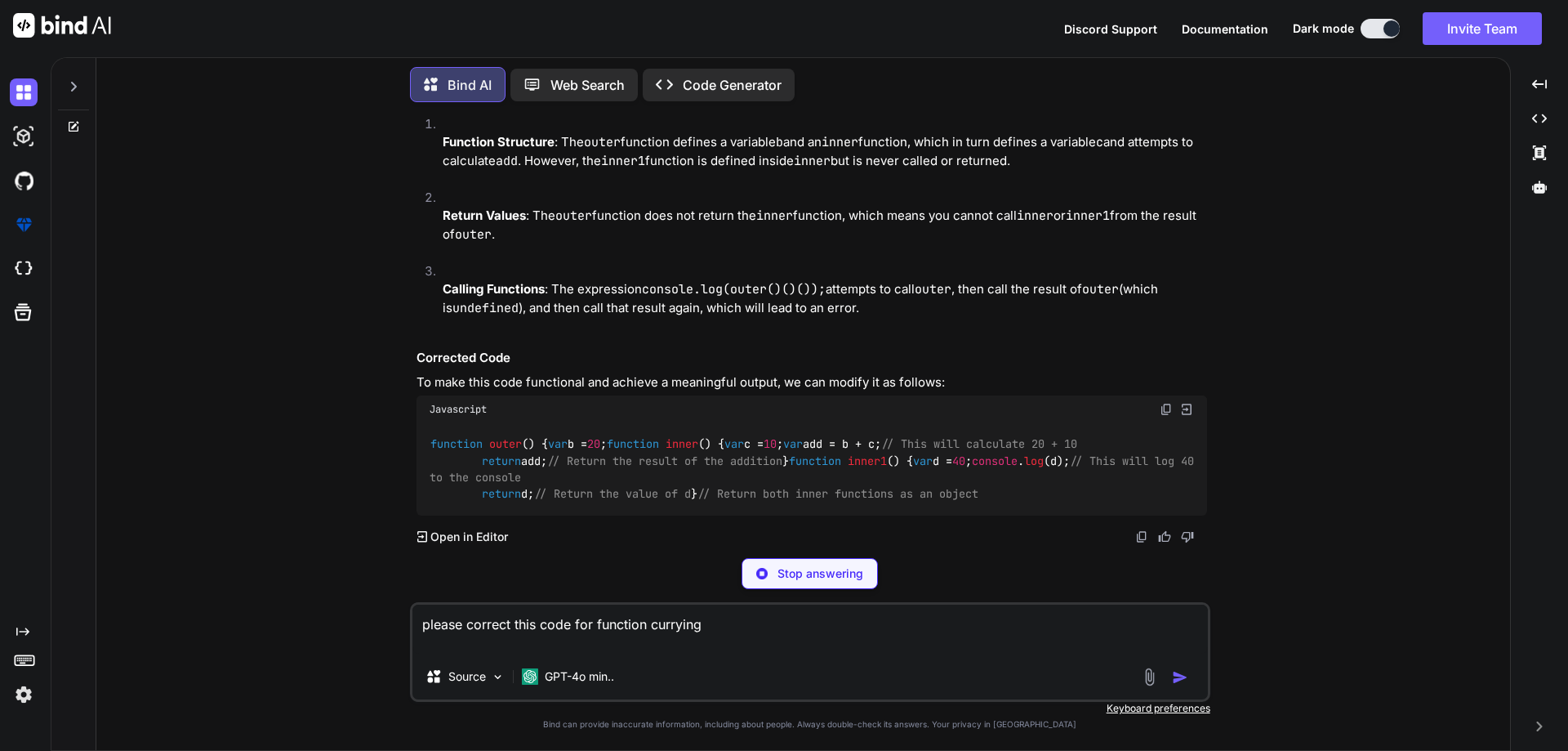
click at [716, 620] on textarea "please correct this code for function currying" at bounding box center [810, 628] width 796 height 49
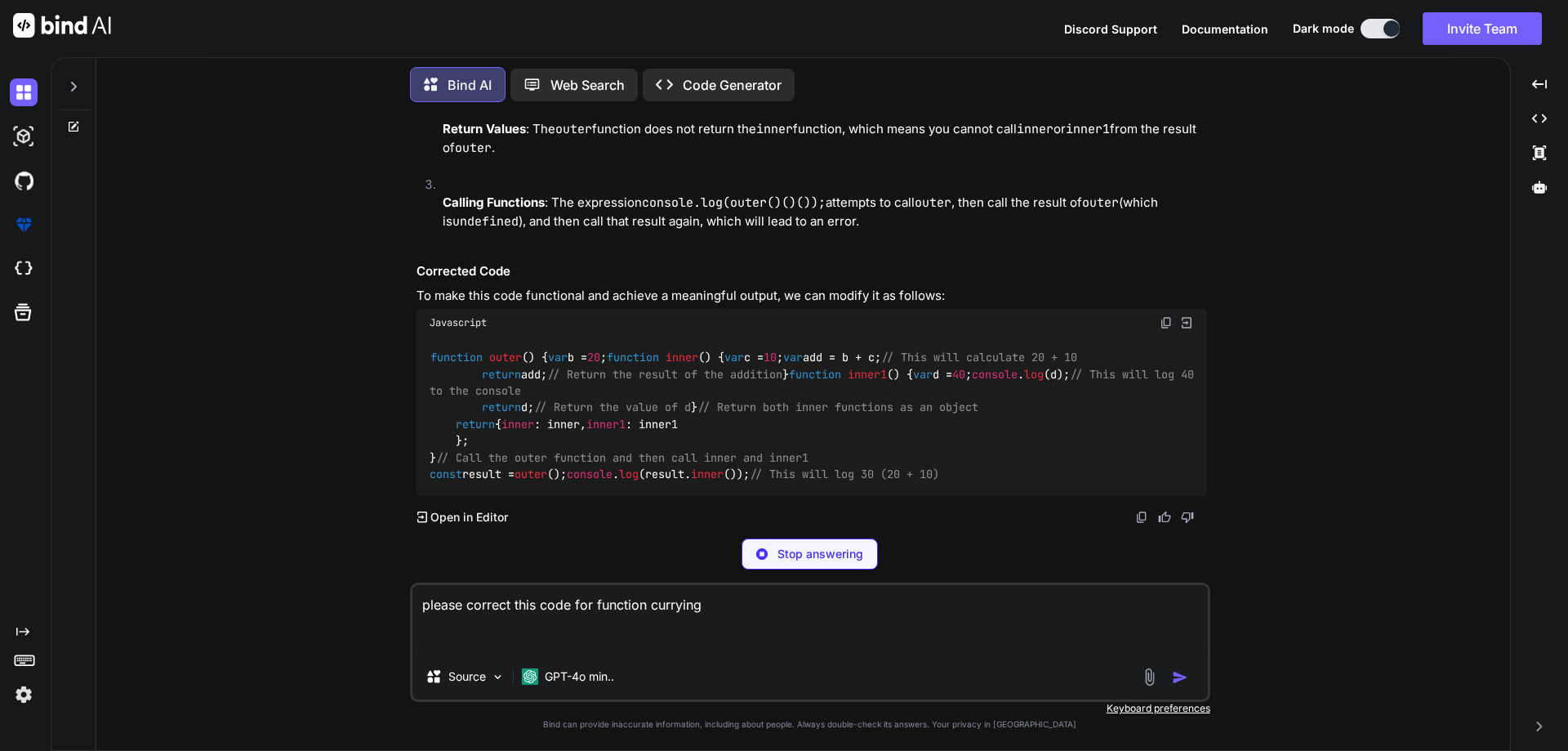
type textarea "please correct this code for function currying"
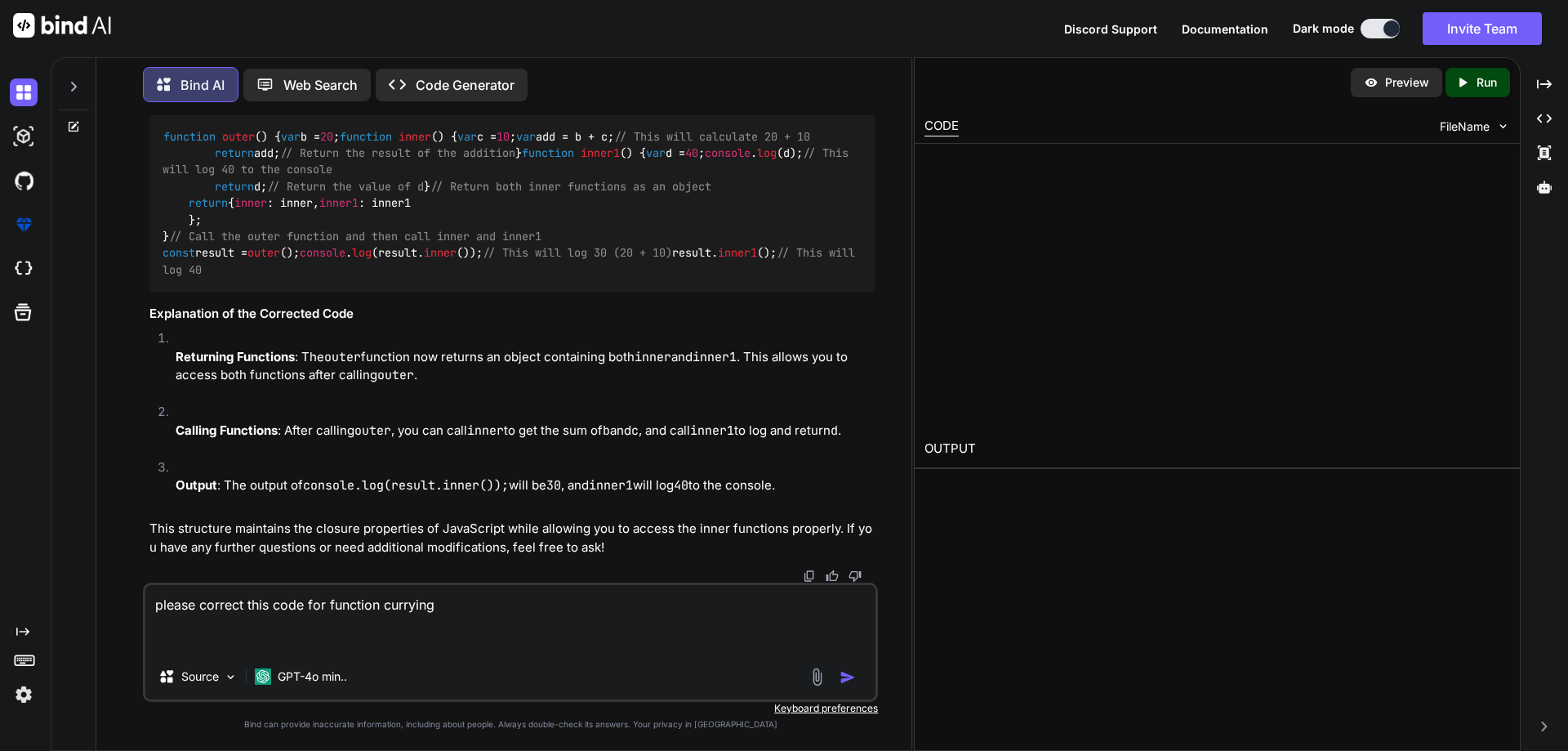
scroll to position [3344, 0]
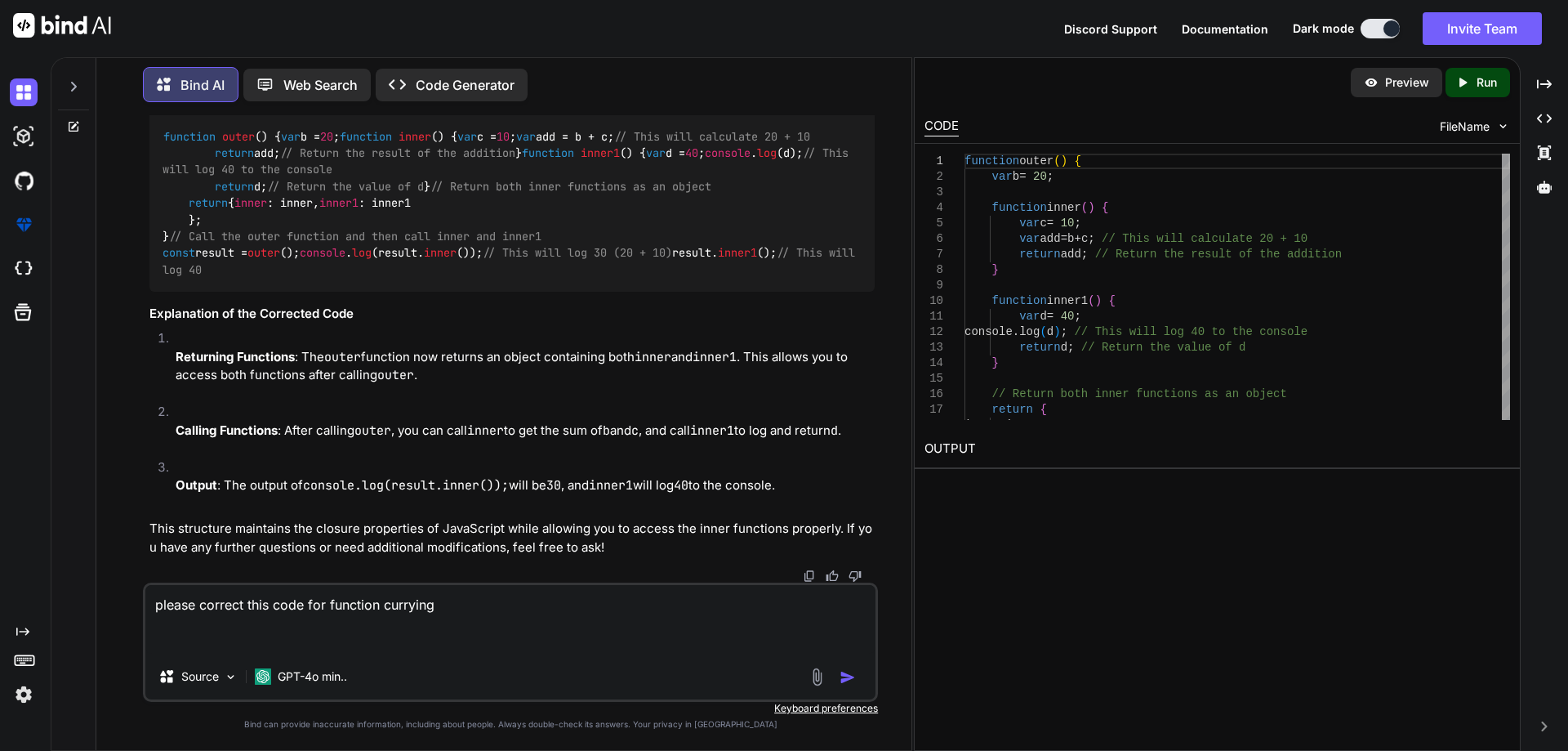
click at [837, 108] on img at bounding box center [834, 102] width 13 height 13
drag, startPoint x: 460, startPoint y: 602, endPoint x: 122, endPoint y: 574, distance: 339.2
click at [119, 567] on div "You explain call bak hell in js Bind AI "Callback hell" is a term used in JavaS…" at bounding box center [510, 432] width 802 height 635
type textarea "what is callback hell"
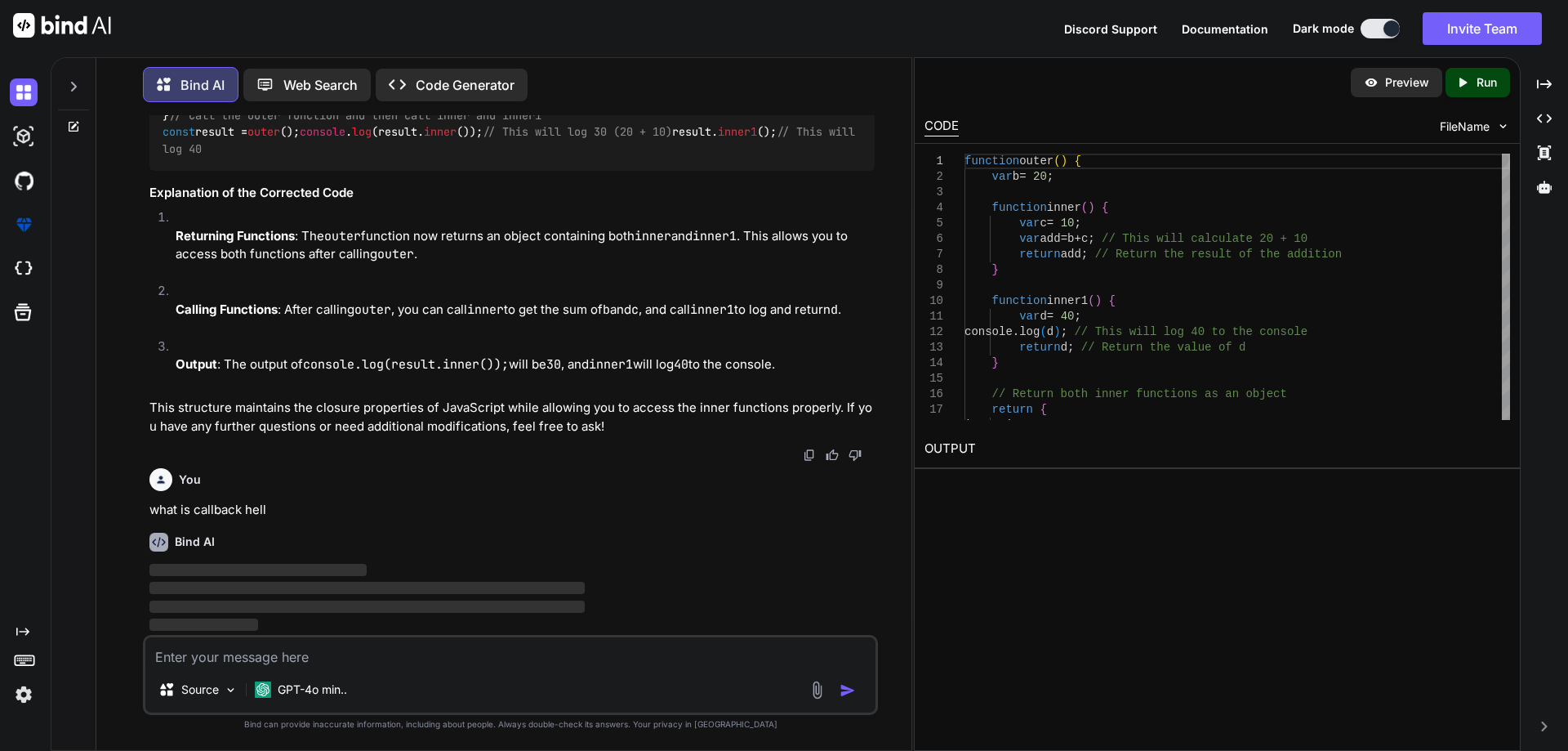
scroll to position [3942, 0]
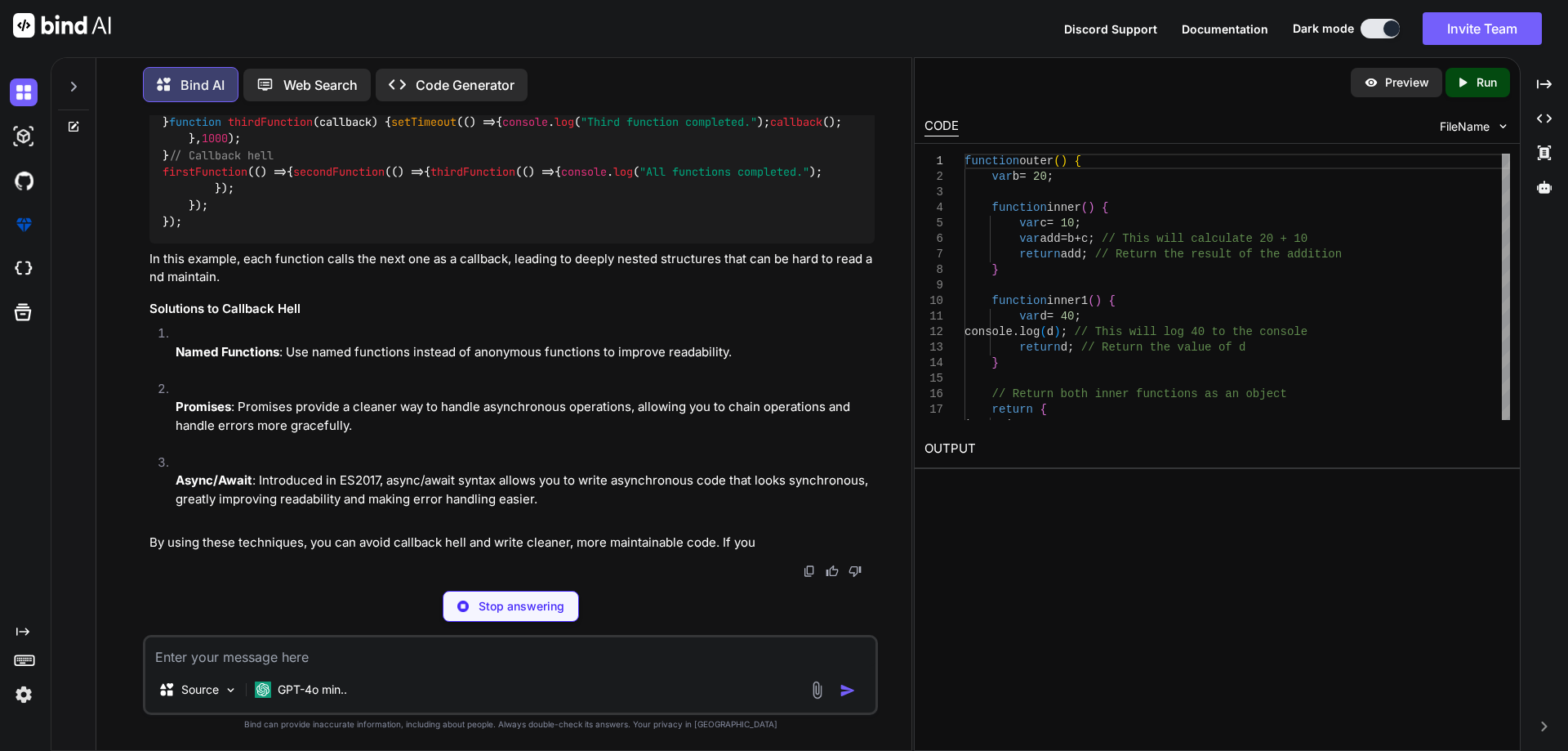
click at [284, 643] on textarea at bounding box center [510, 652] width 730 height 29
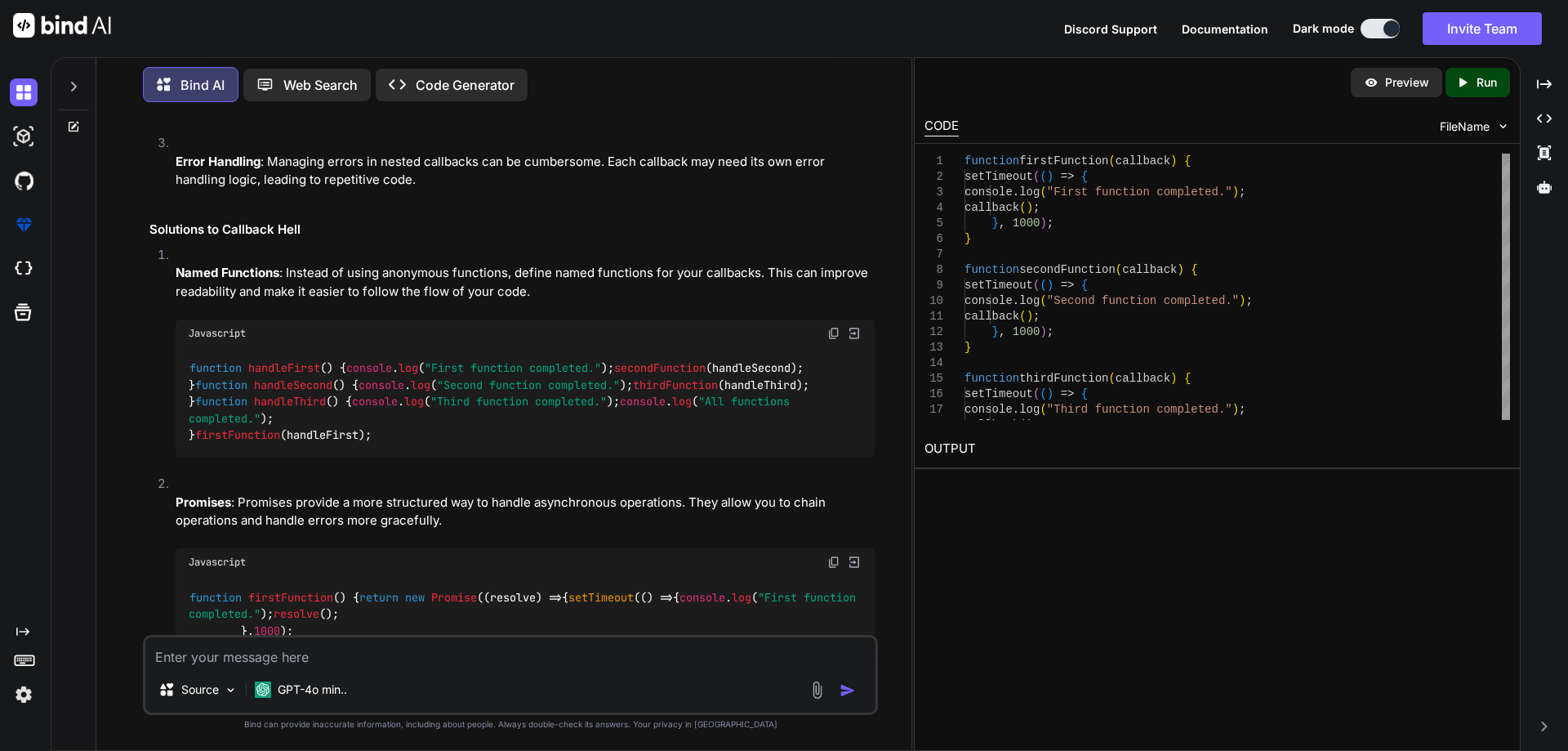
scroll to position [1491, 0]
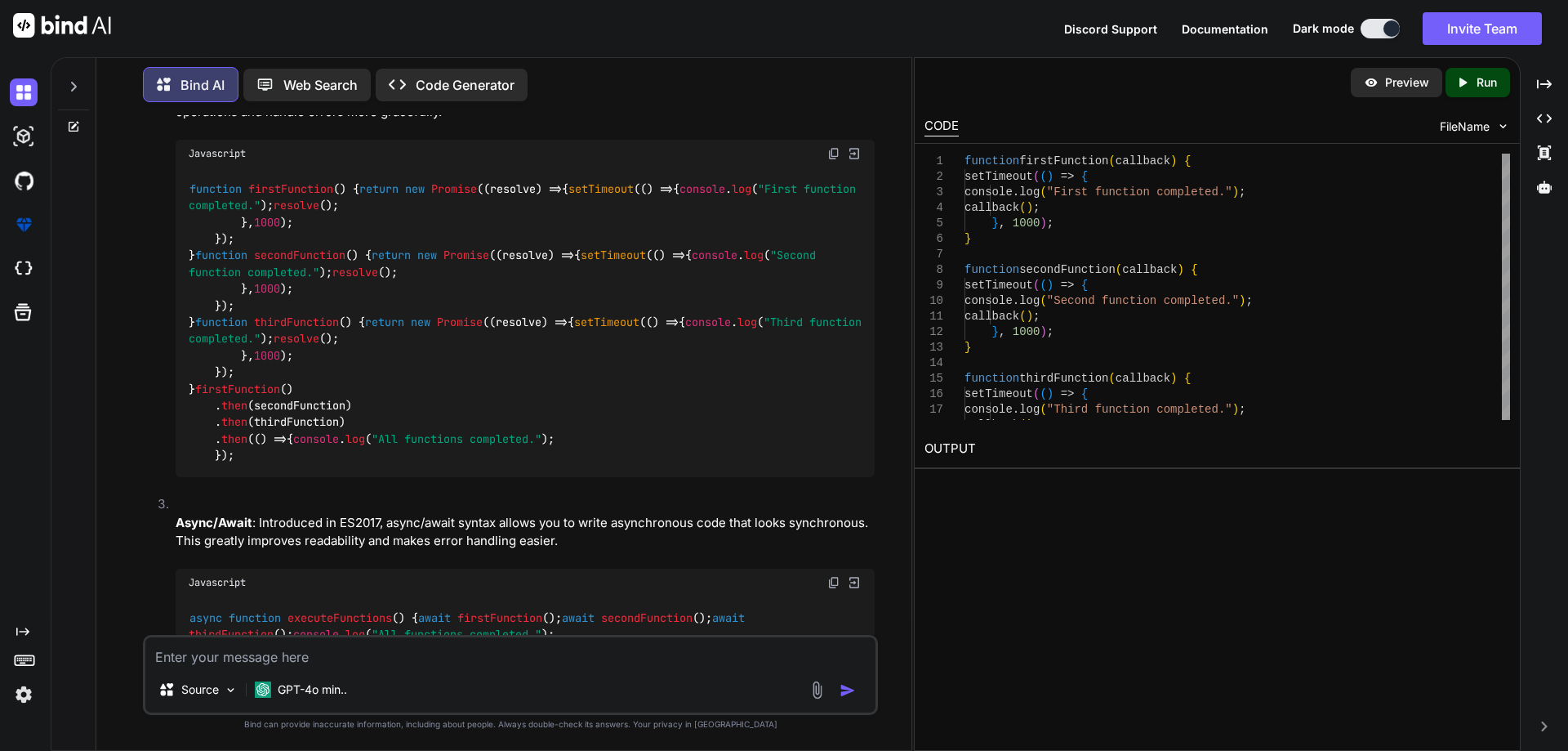
click at [179, 649] on textarea at bounding box center [510, 652] width 730 height 29
type textarea "what is deboucing and throttling in js"
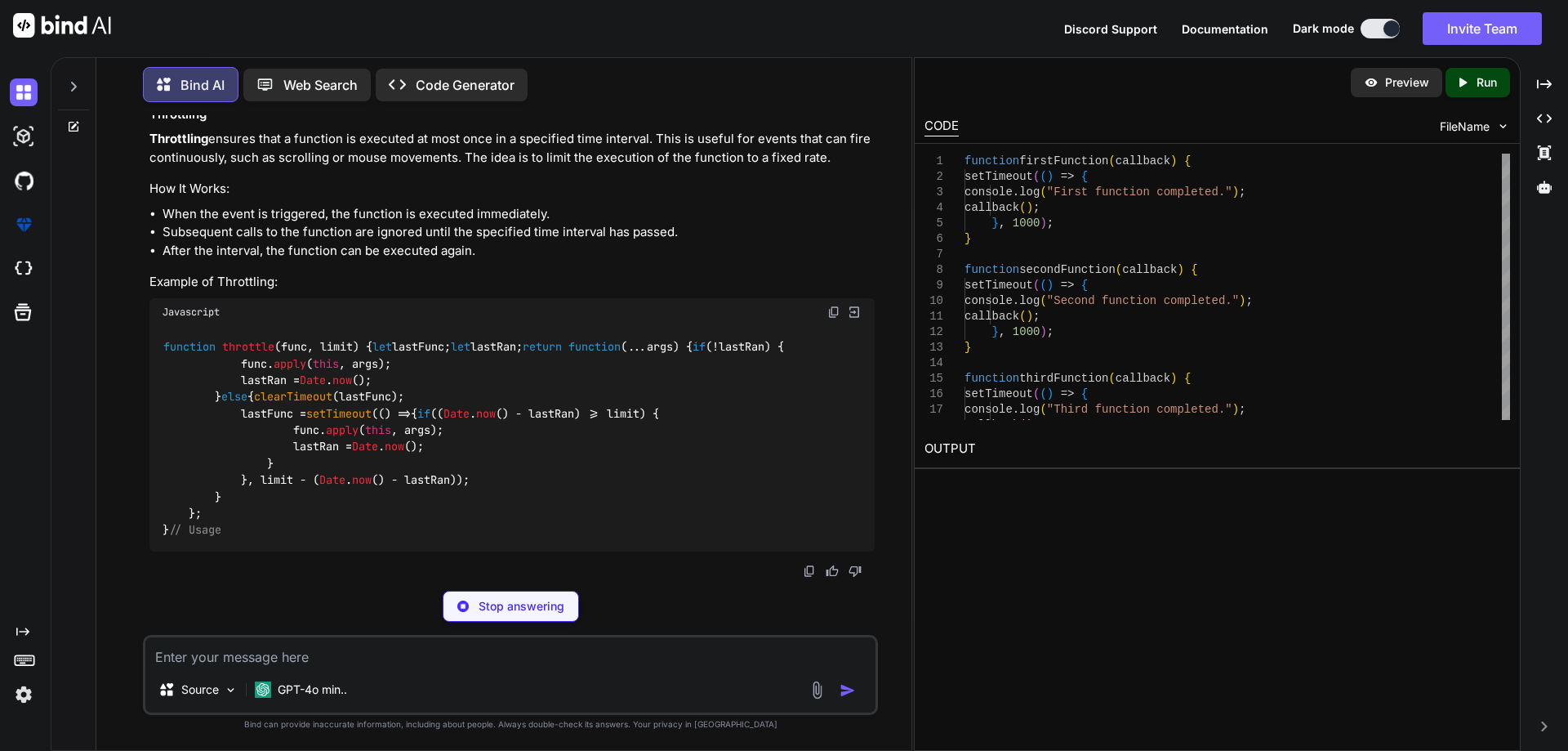
scroll to position [5932, 0]
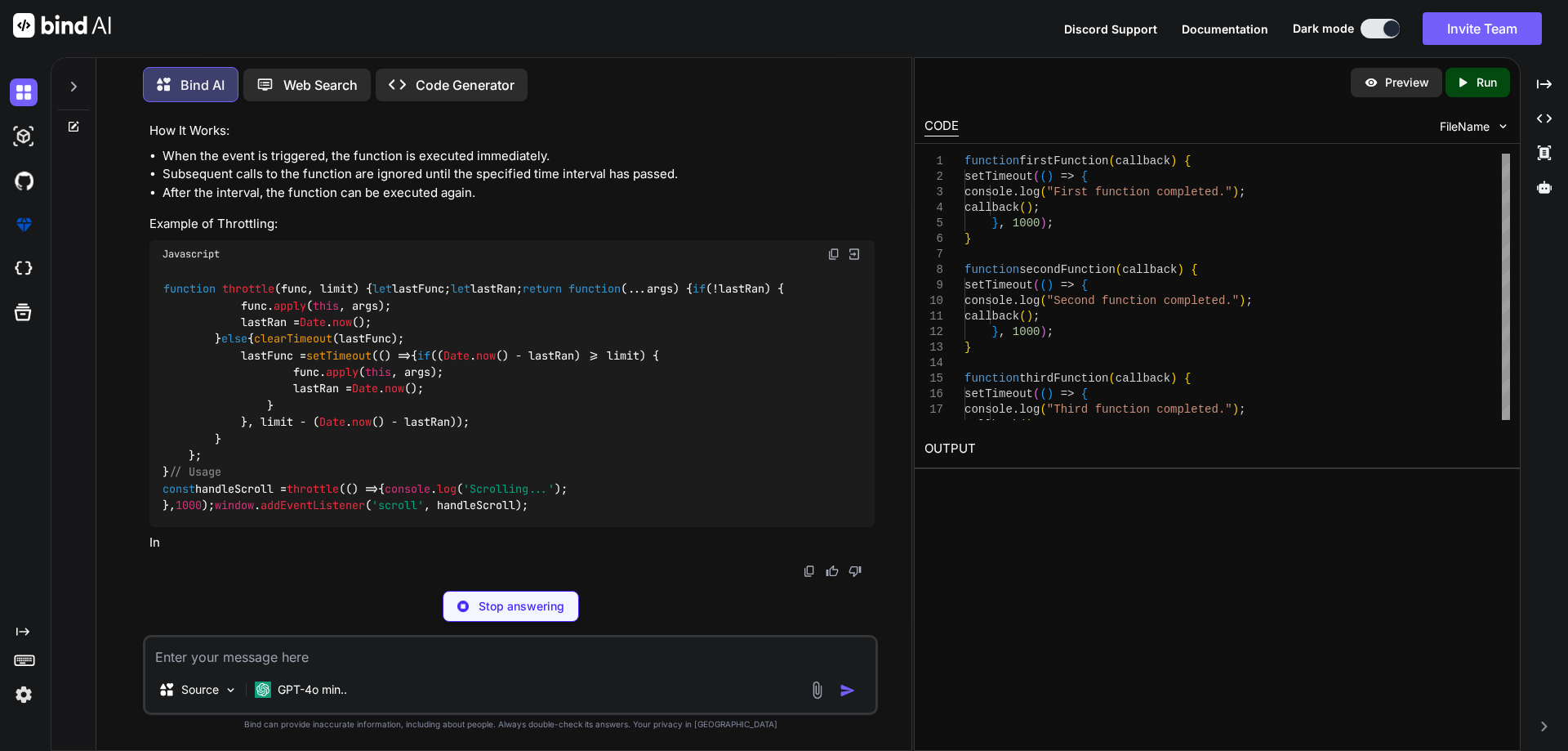
drag, startPoint x: 477, startPoint y: 520, endPoint x: 150, endPoint y: 263, distance: 415.9
copy code "function debounce ( func, delay ) { let timeoutId; return function ( ...args ) …"
